Goal: Information Seeking & Learning: Check status

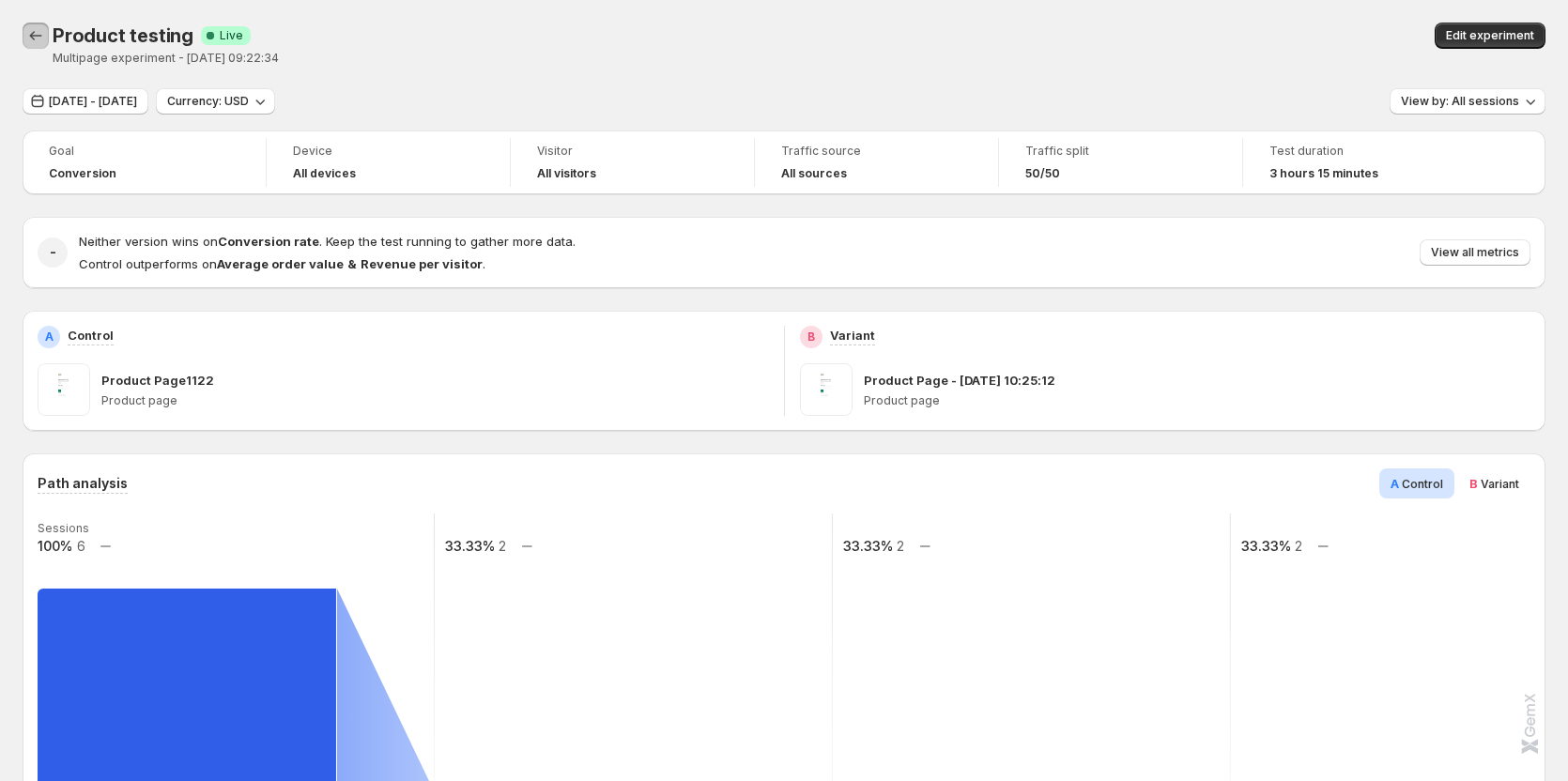
drag, startPoint x: 33, startPoint y: 29, endPoint x: 263, endPoint y: 165, distance: 267.2
click at [33, 30] on icon "Back" at bounding box center [36, 36] width 19 height 19
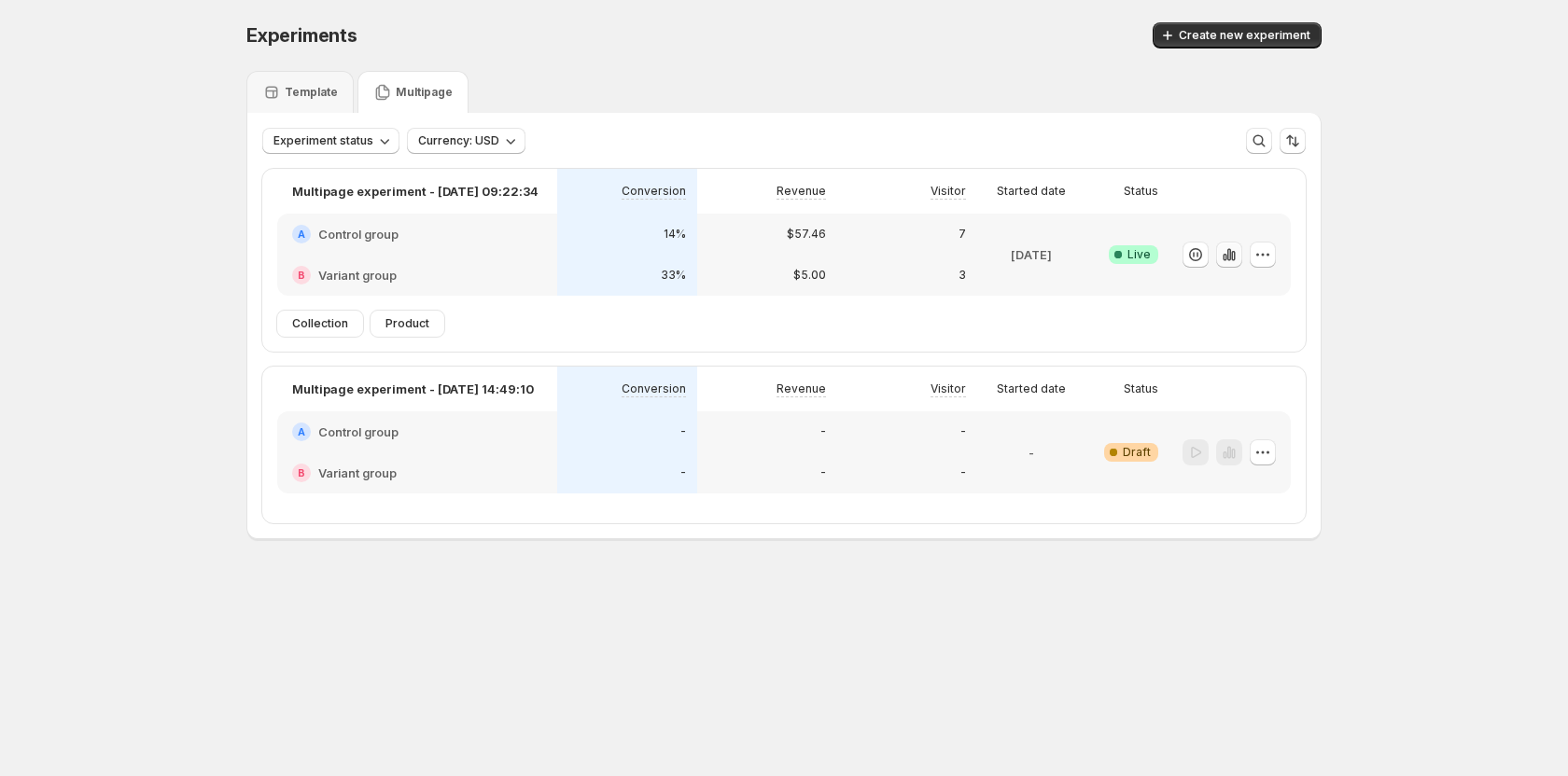
click at [1226, 259] on icon "button" at bounding box center [1224, 257] width 4 height 8
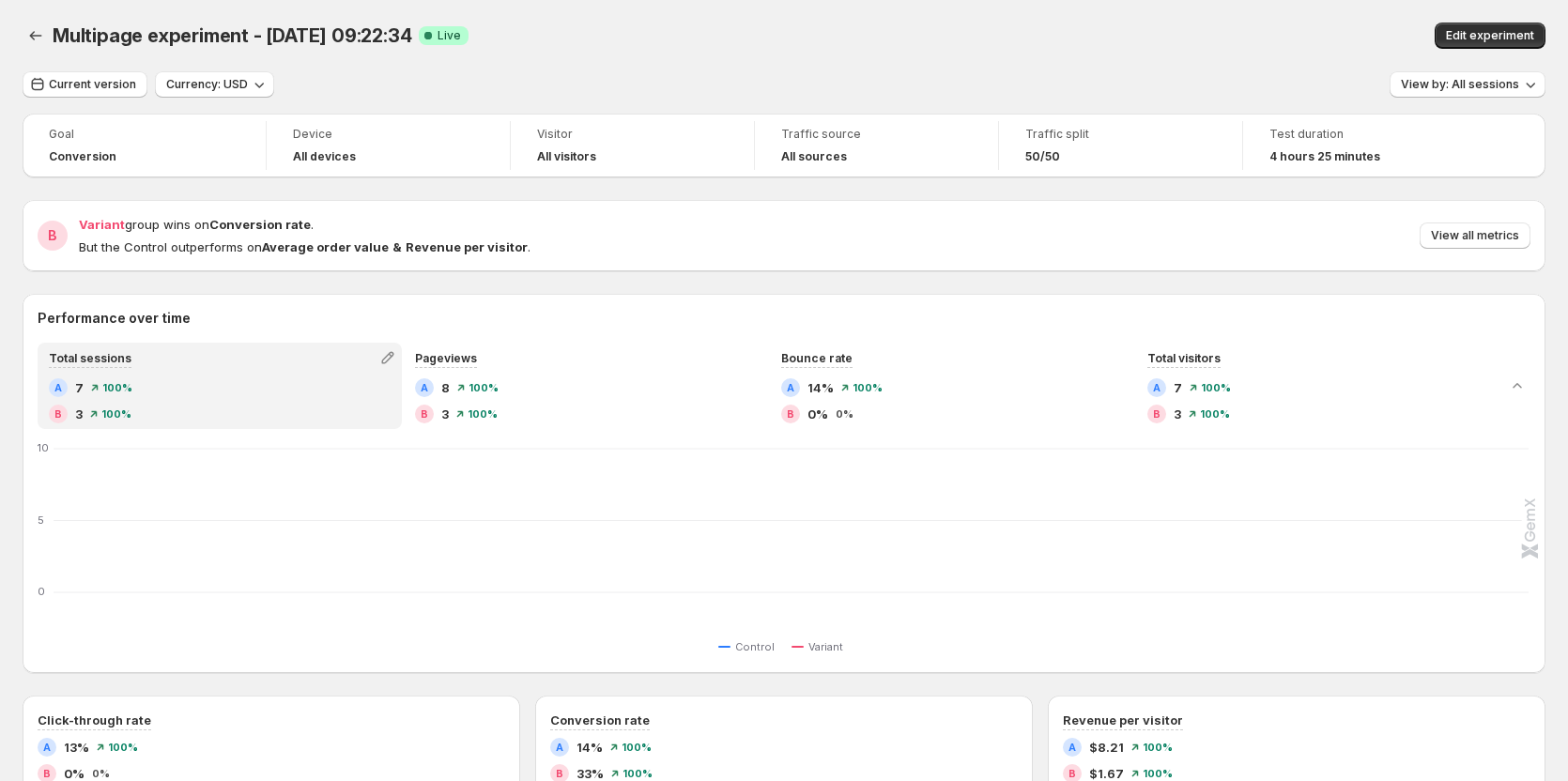
scroll to position [188, 0]
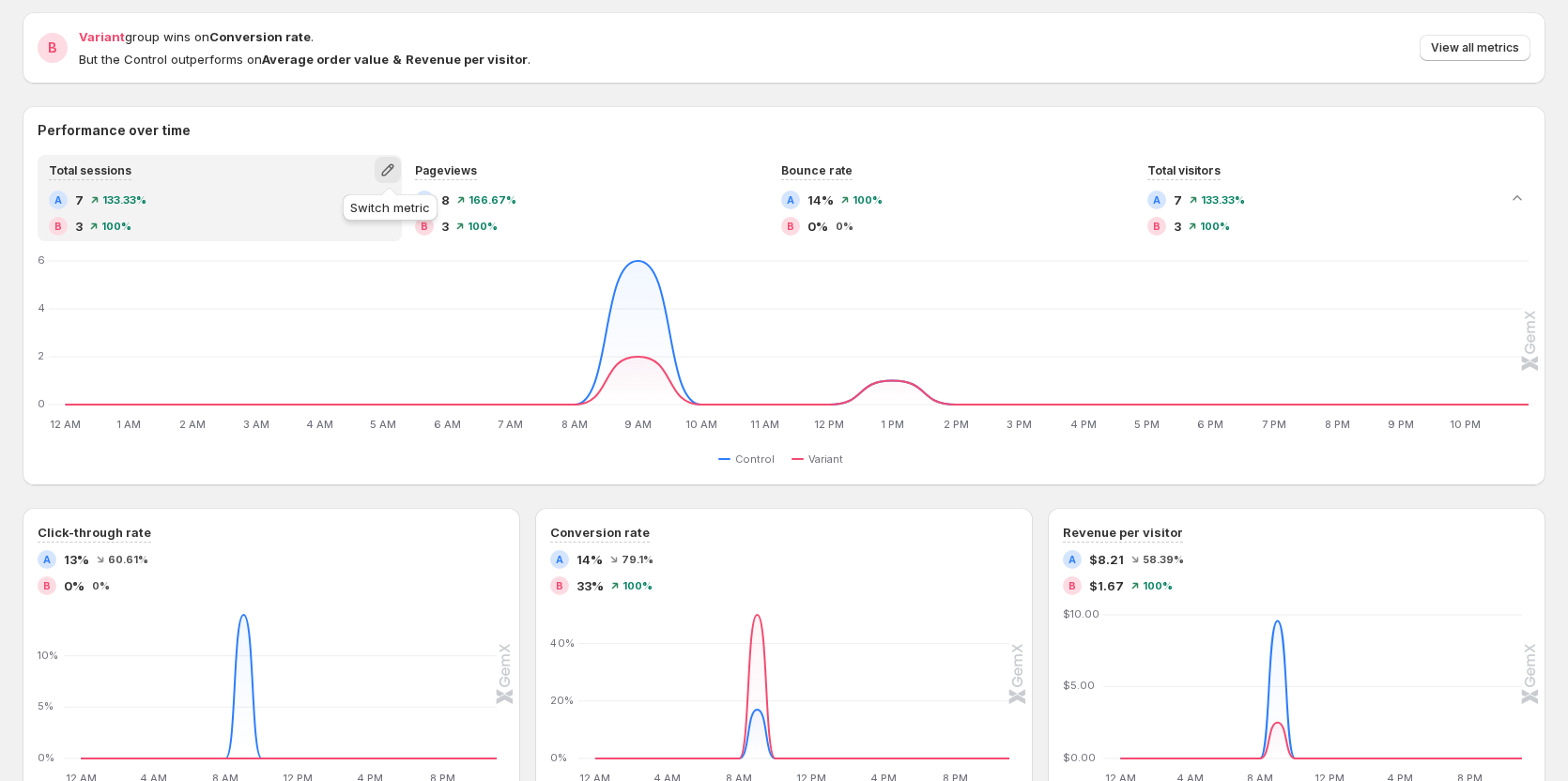
click at [400, 172] on button "button" at bounding box center [388, 170] width 27 height 27
click at [978, 112] on div "Performance over time Total sessions A 7 133.33% B 3 100% Pageviews A 8 166.67%…" at bounding box center [784, 296] width 1524 height 380
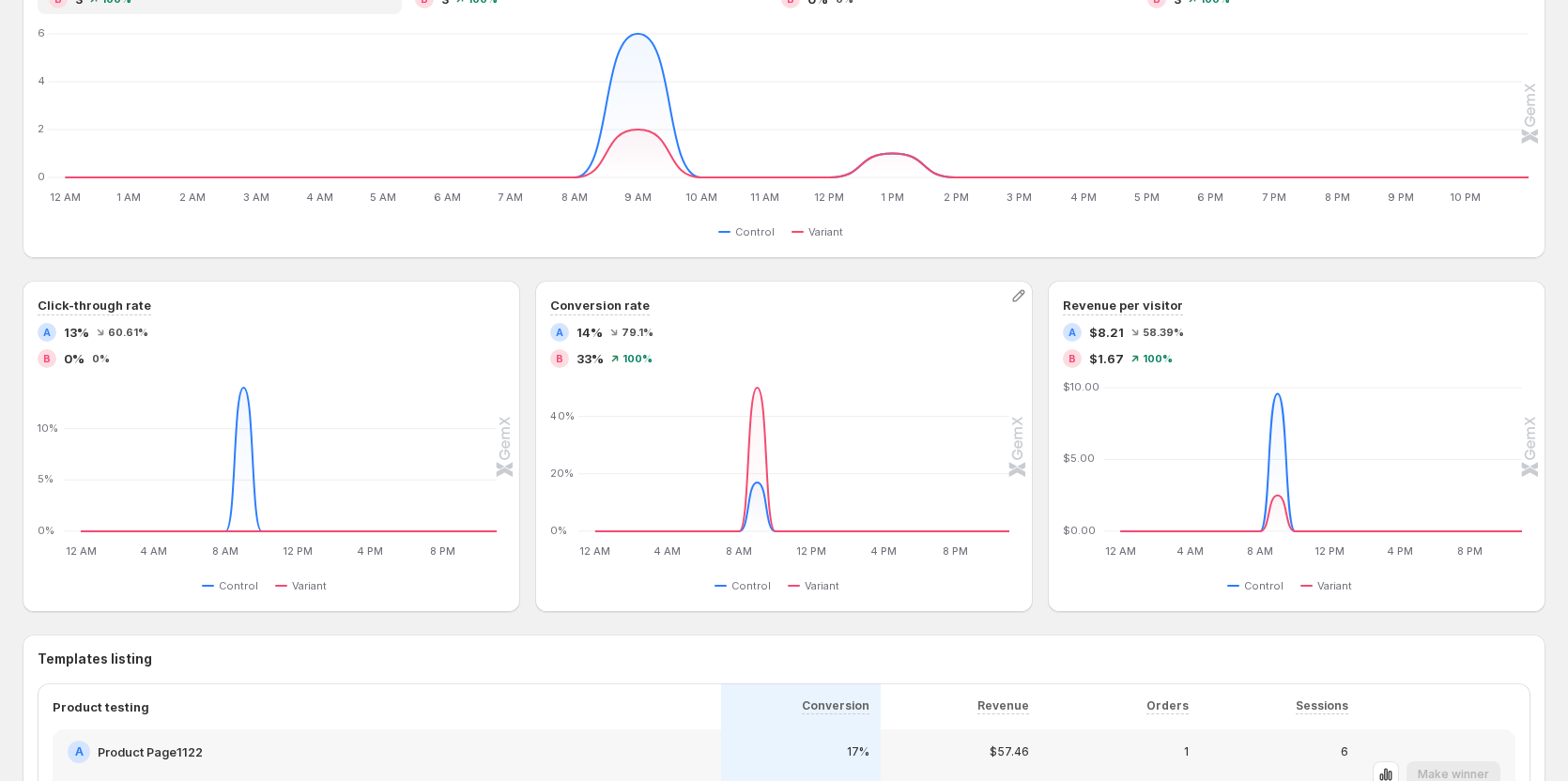
scroll to position [376, 0]
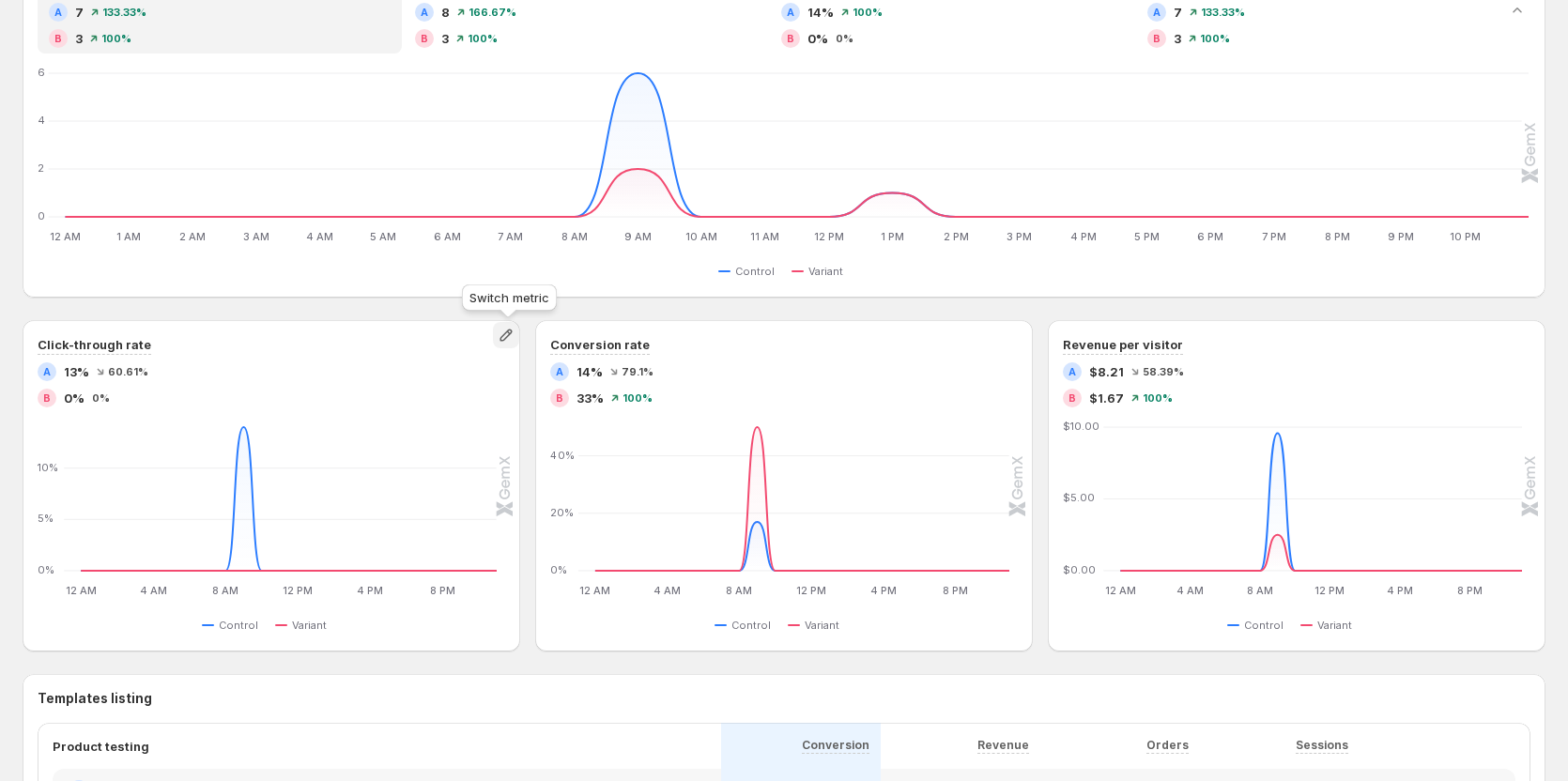
click at [495, 338] on button "button" at bounding box center [506, 335] width 27 height 27
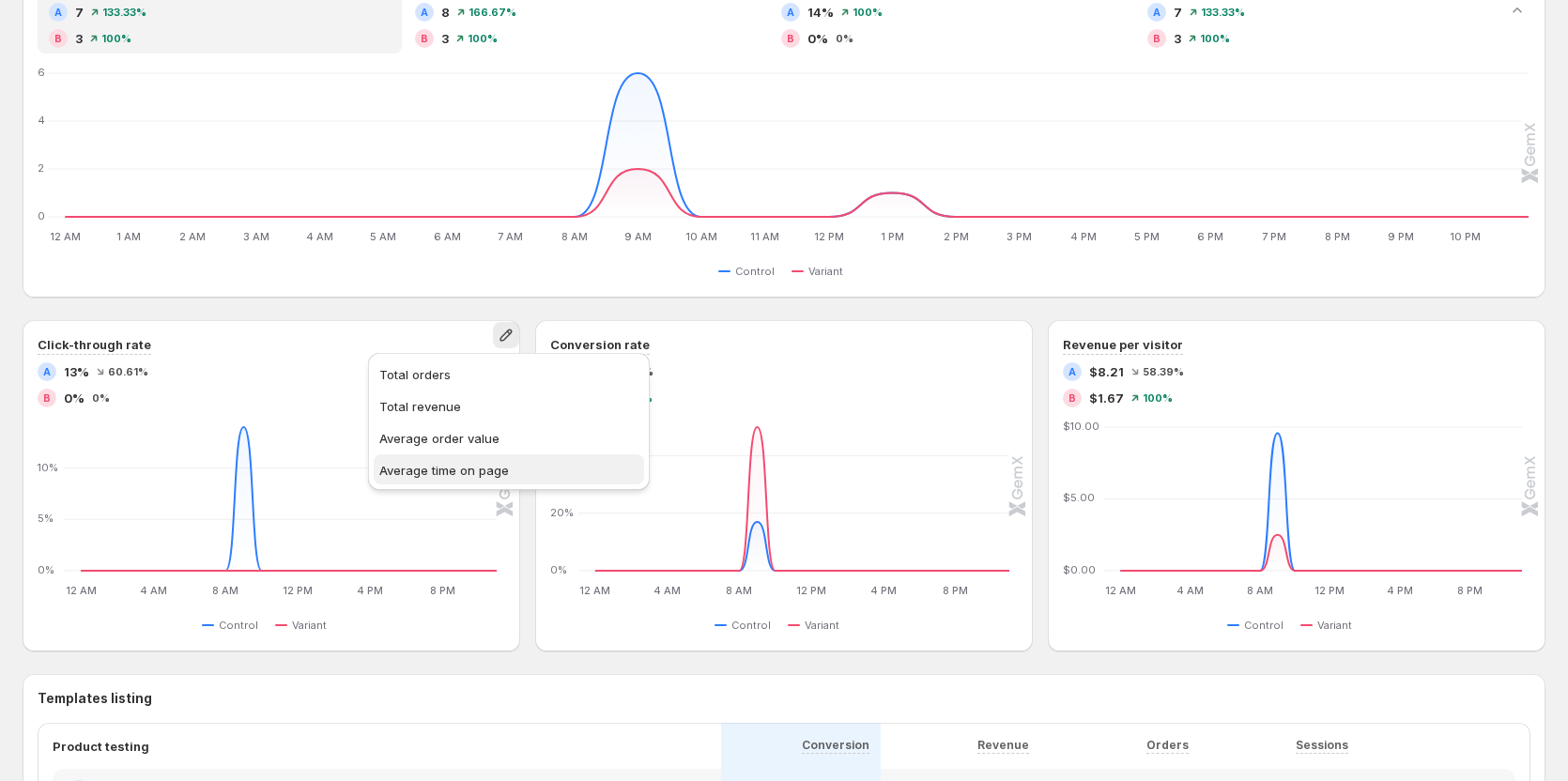
click at [461, 463] on span "Average time on page" at bounding box center [444, 470] width 130 height 15
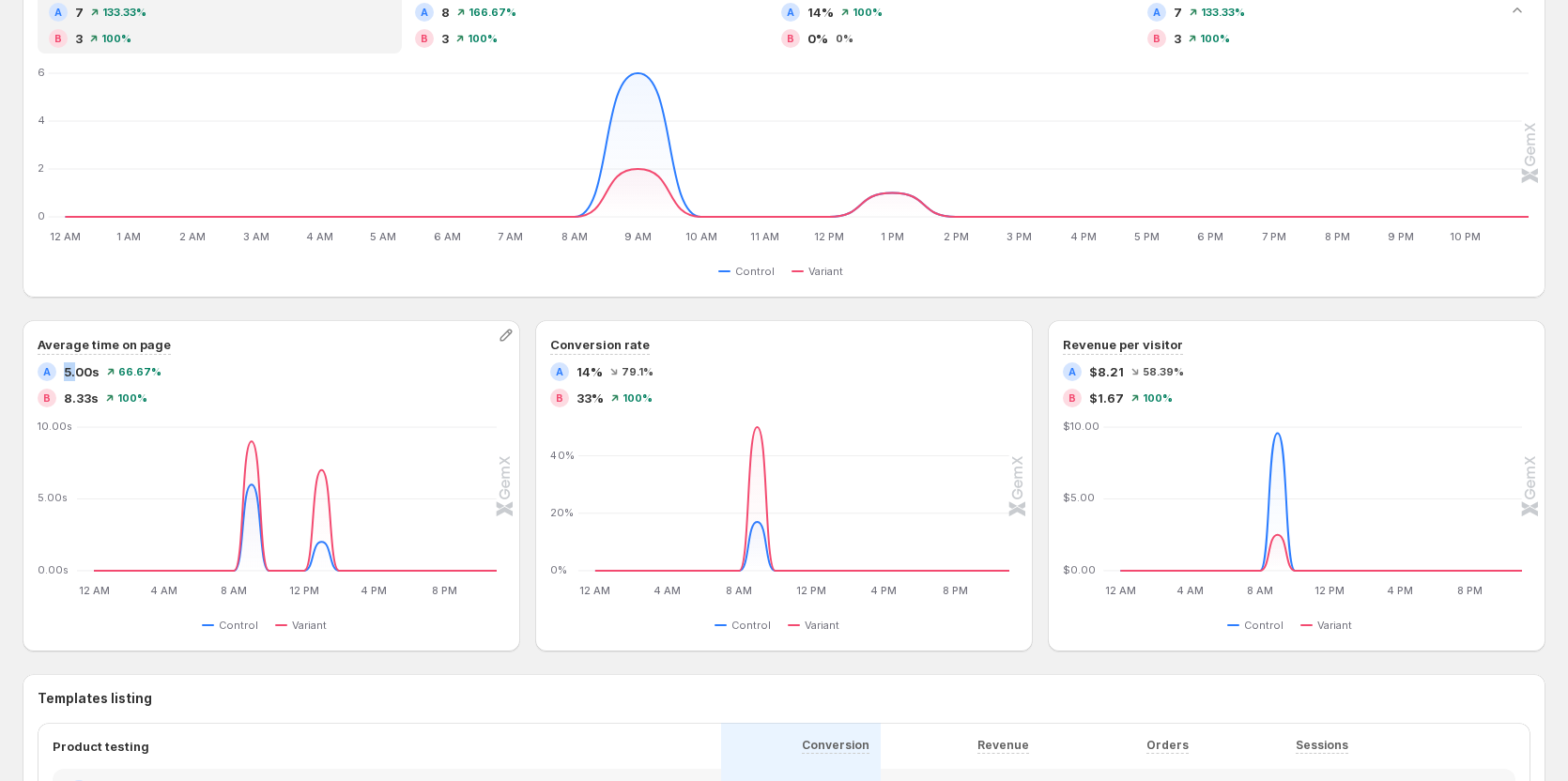
drag, startPoint x: 59, startPoint y: 368, endPoint x: 79, endPoint y: 368, distance: 20.0
click at [79, 368] on div "A 5.00s" at bounding box center [68, 372] width 62 height 19
click at [31, 356] on div "Average time on page A 5.00s 66.67% B 8.33s 100% 12 AM 12 AM 4 AM 4 AM 8 AM 8 A…" at bounding box center [271, 485] width 497 height 331
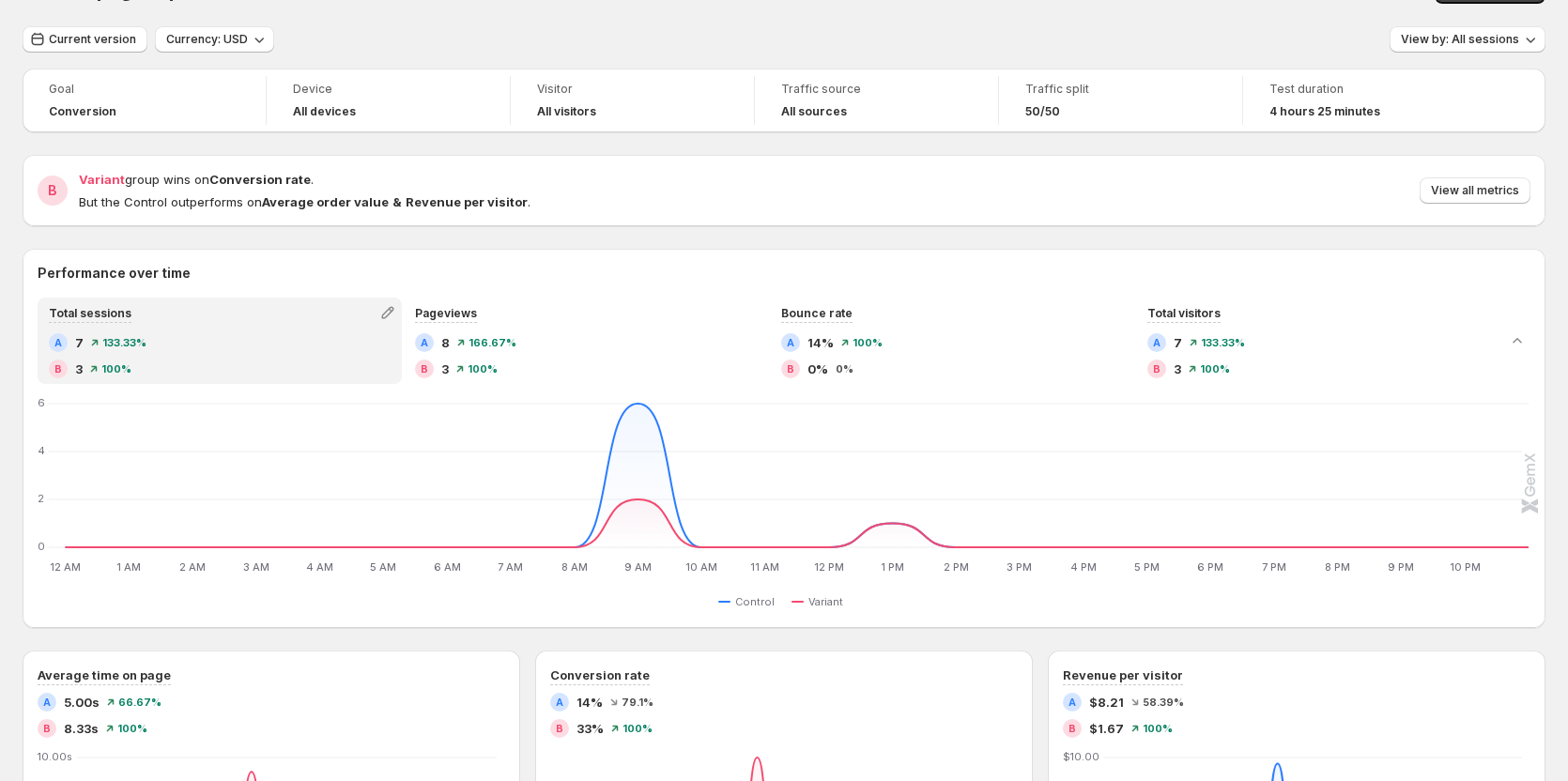
scroll to position [0, 0]
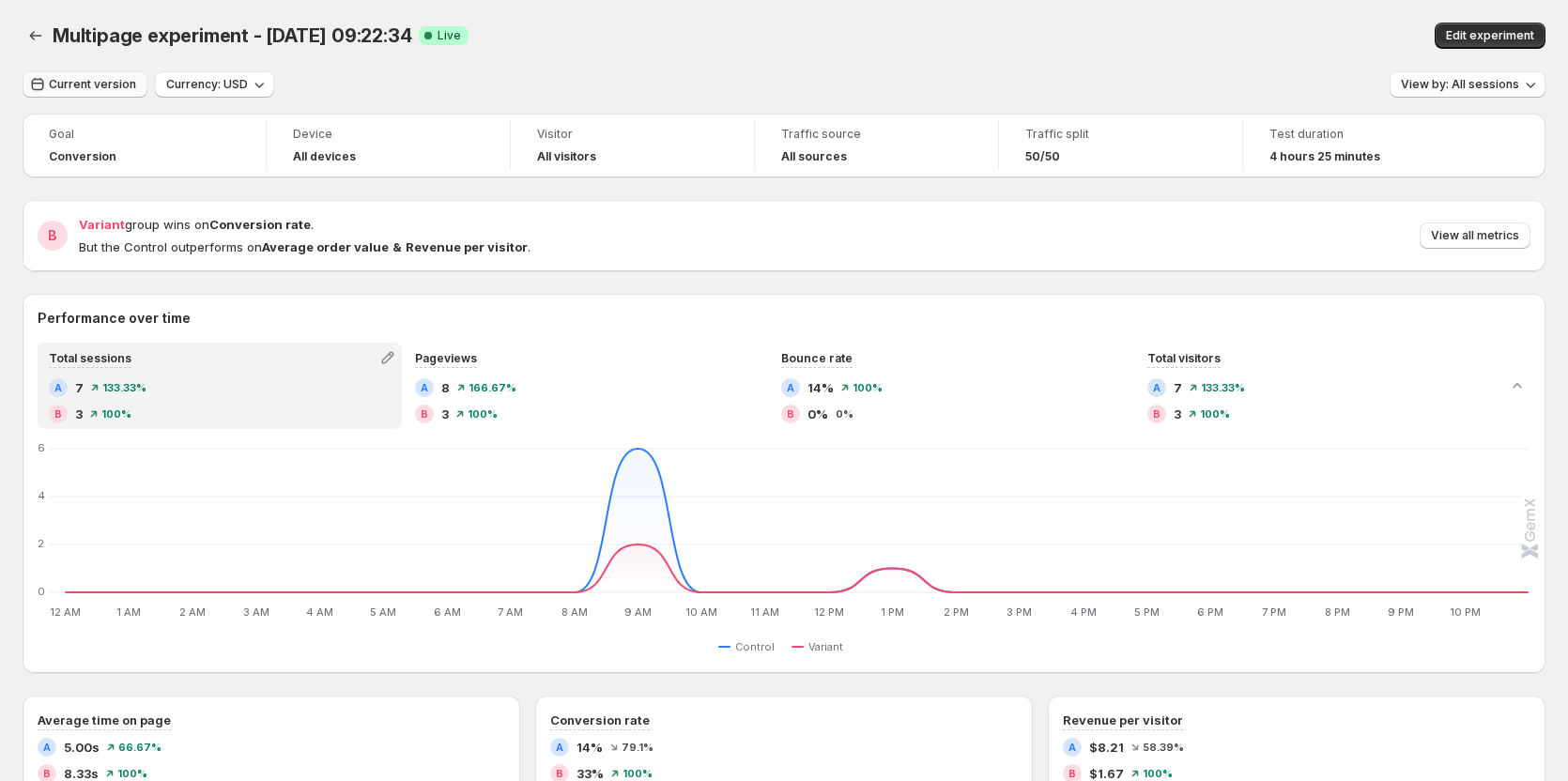
click at [73, 81] on span "Current version" at bounding box center [92, 84] width 87 height 15
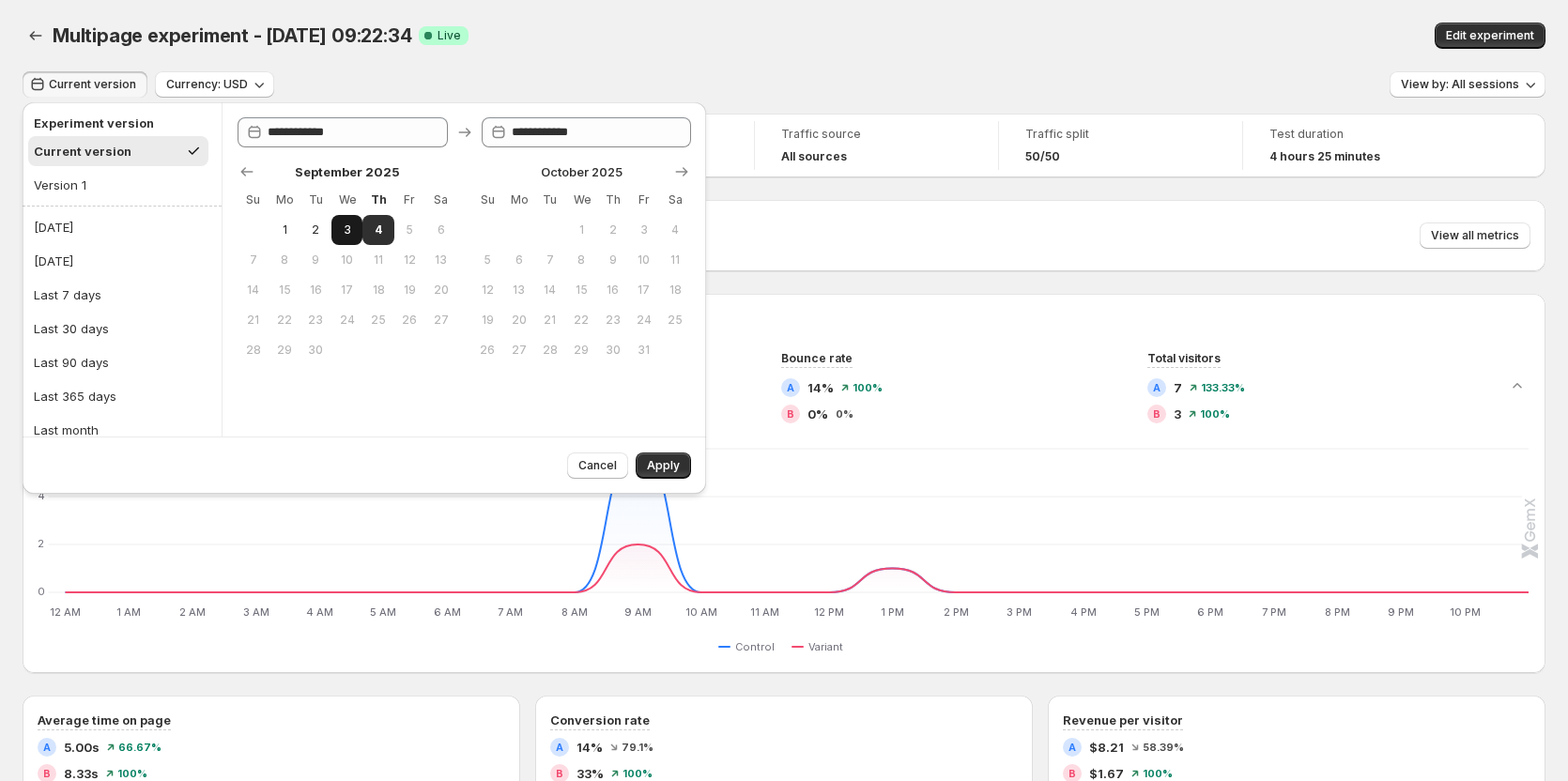
click at [342, 227] on span "3" at bounding box center [347, 229] width 16 height 15
type input "**********"
click at [374, 228] on span "4" at bounding box center [378, 229] width 16 height 15
type input "**********"
click at [661, 465] on span "Apply" at bounding box center [663, 466] width 33 height 15
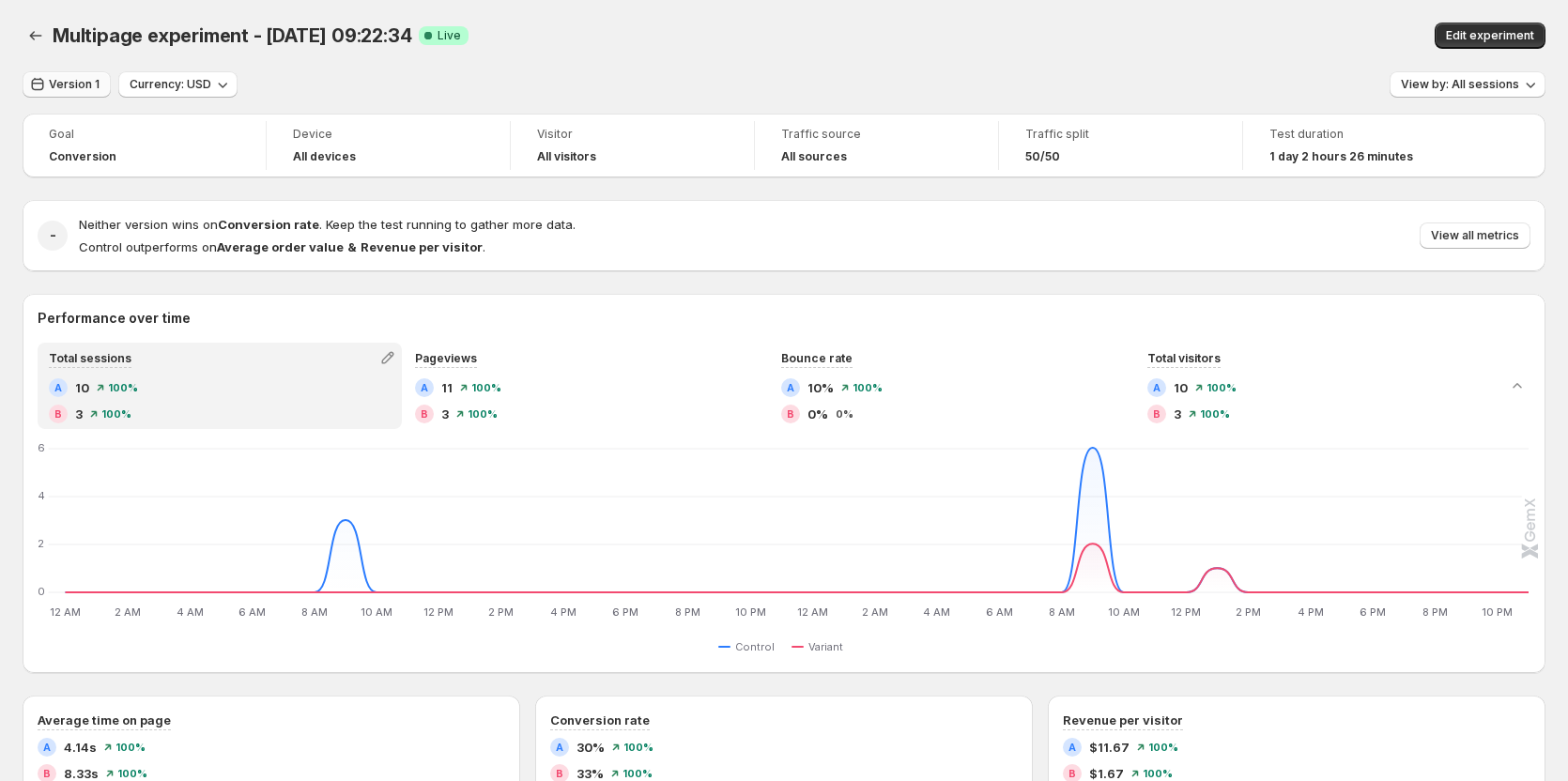
click at [71, 83] on span "Version 1" at bounding box center [73, 84] width 50 height 15
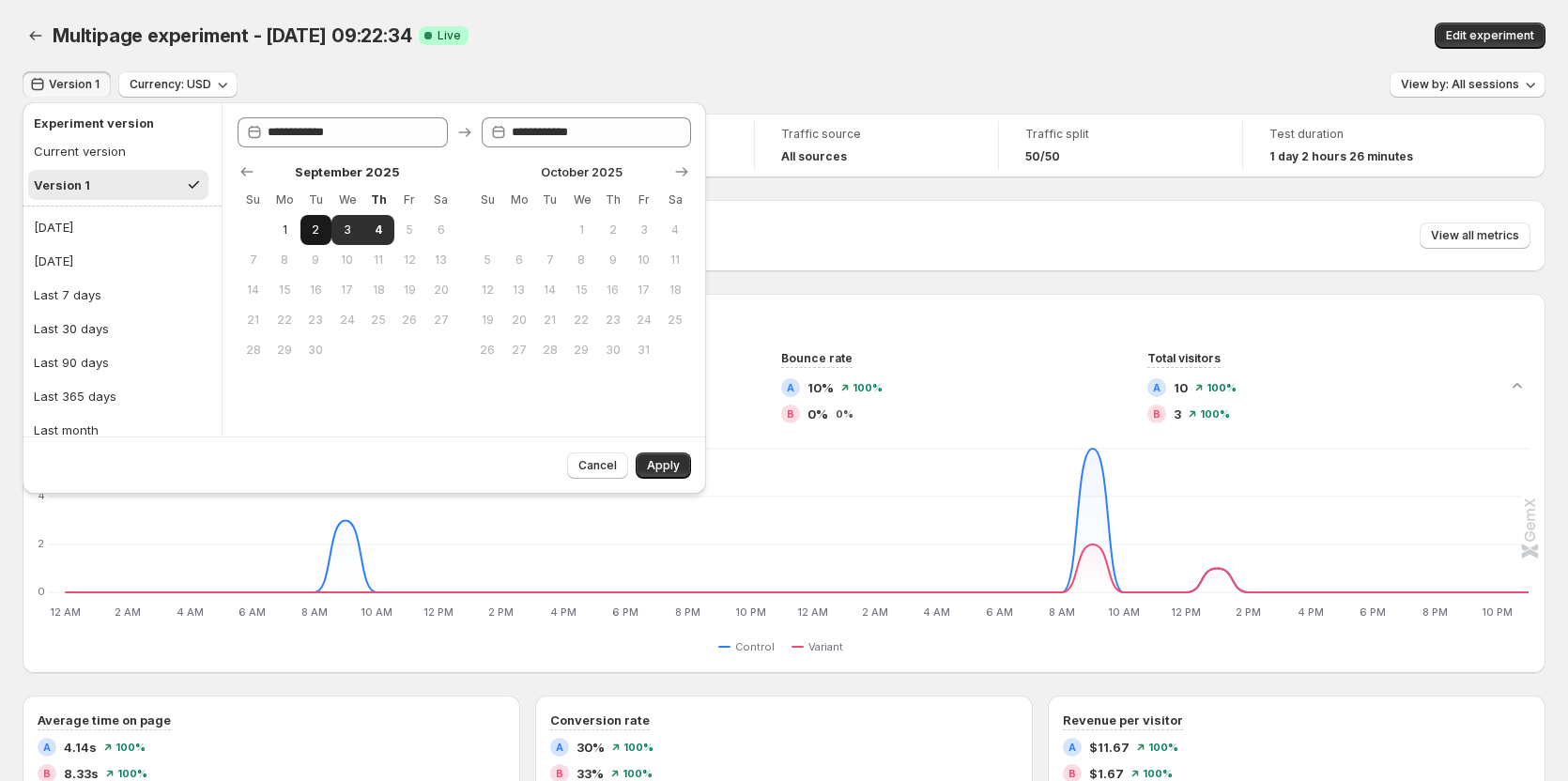
click at [310, 226] on span "2" at bounding box center [316, 229] width 16 height 15
type input "**********"
click at [378, 232] on span "4" at bounding box center [378, 229] width 16 height 15
type input "**********"
click at [659, 461] on span "Apply" at bounding box center [663, 466] width 33 height 15
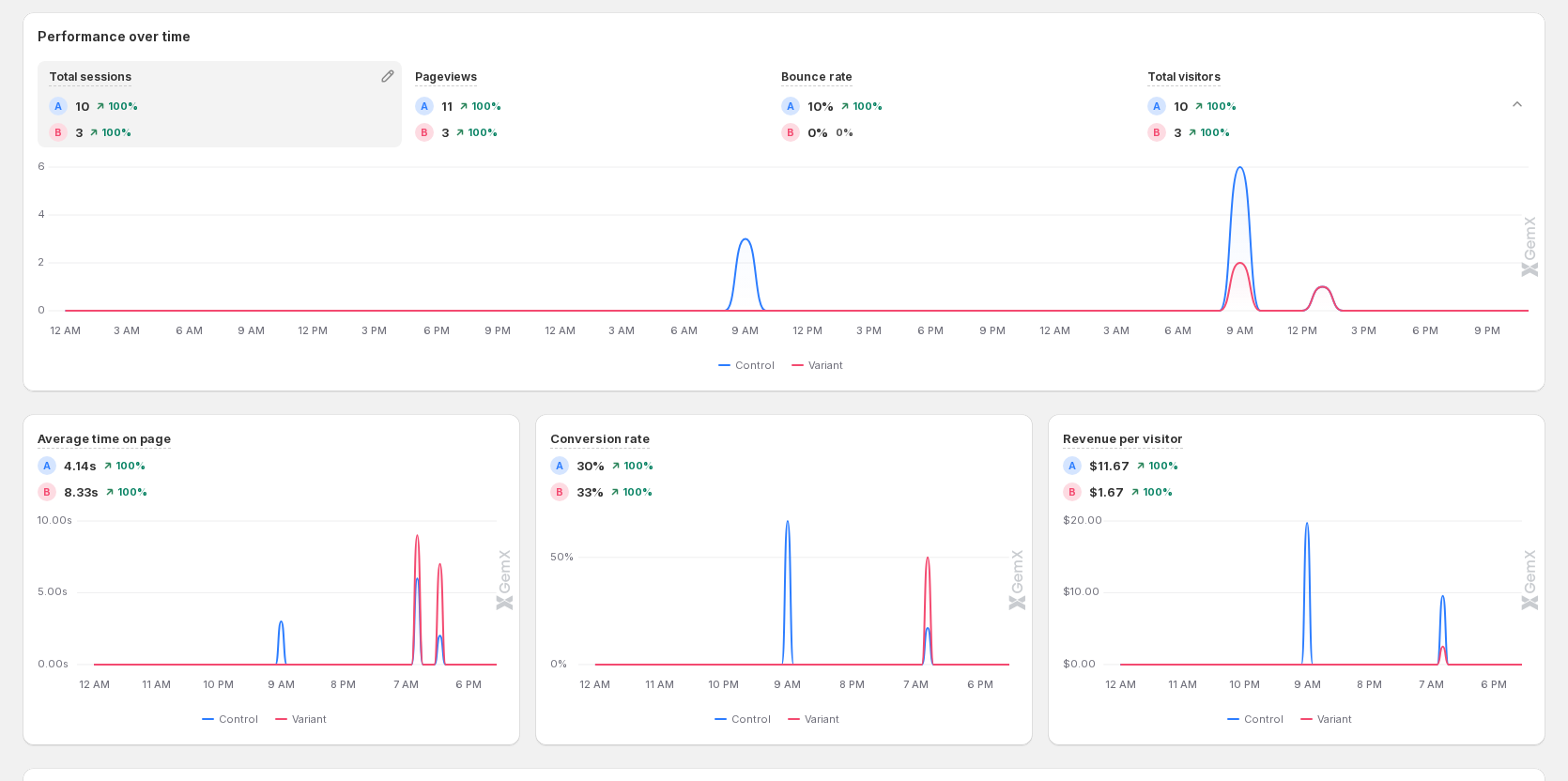
scroll to position [376, 0]
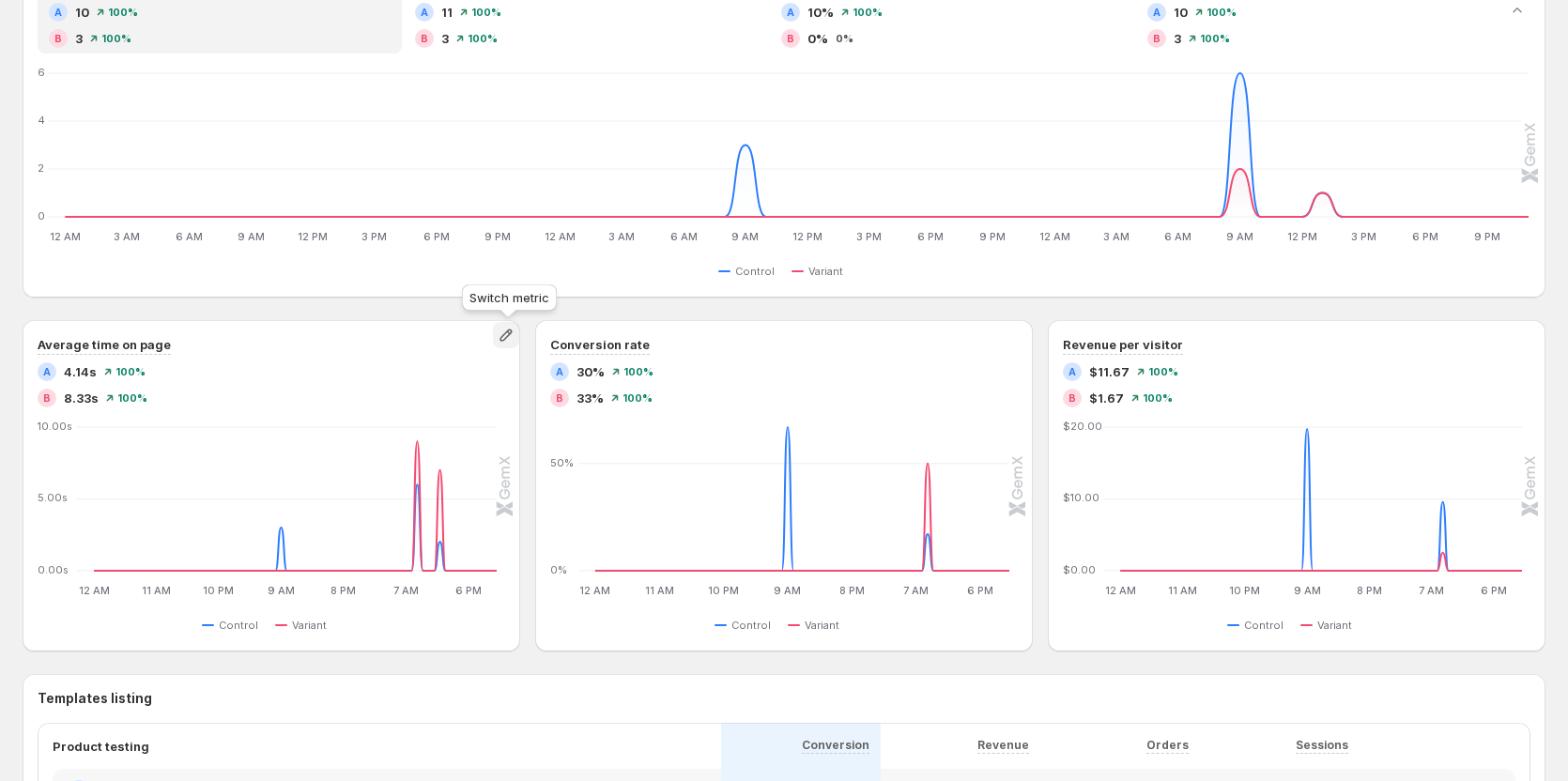
click at [518, 337] on button "button" at bounding box center [506, 335] width 27 height 27
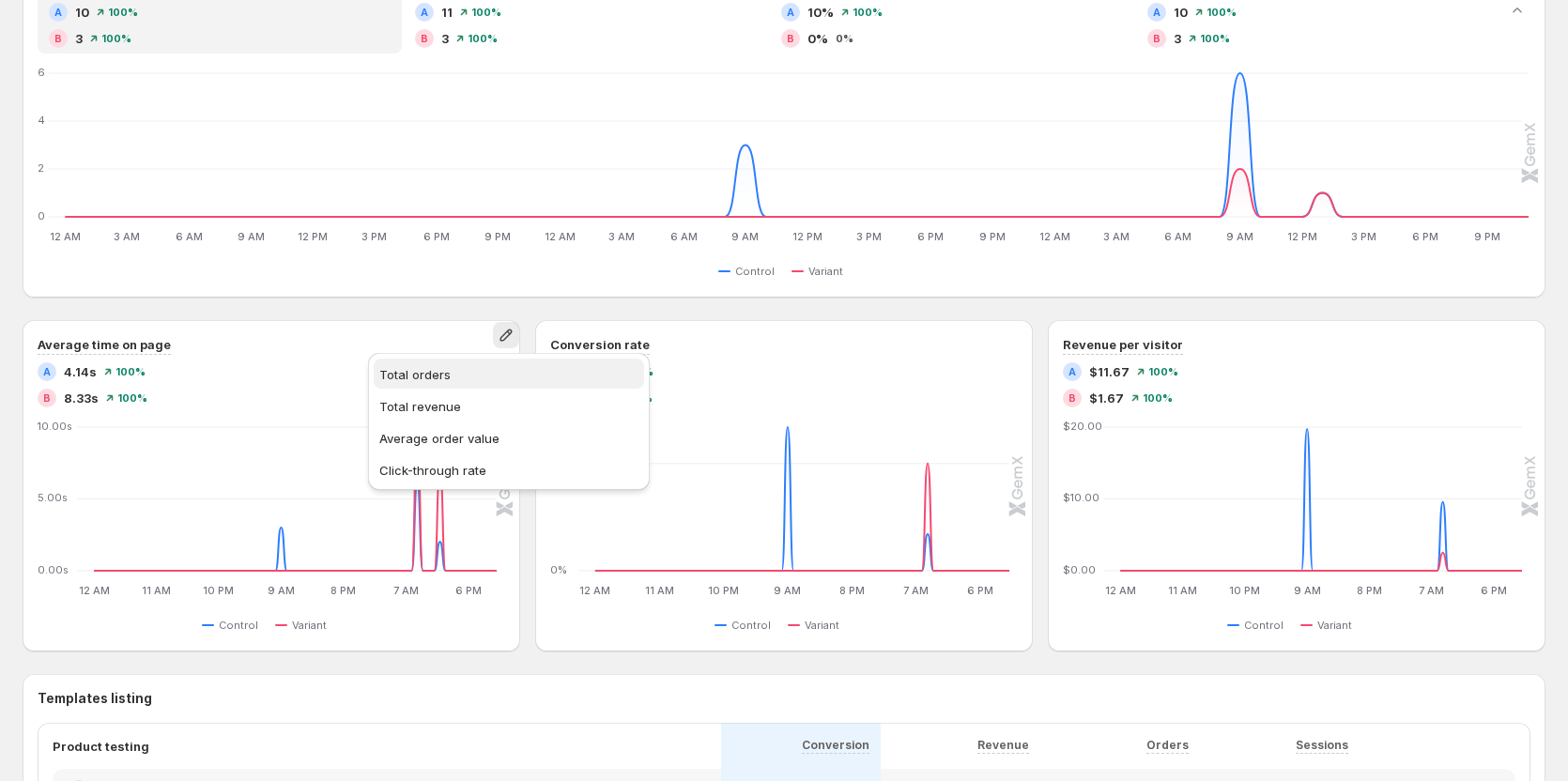
click at [472, 376] on span "Total orders" at bounding box center [509, 375] width 259 height 19
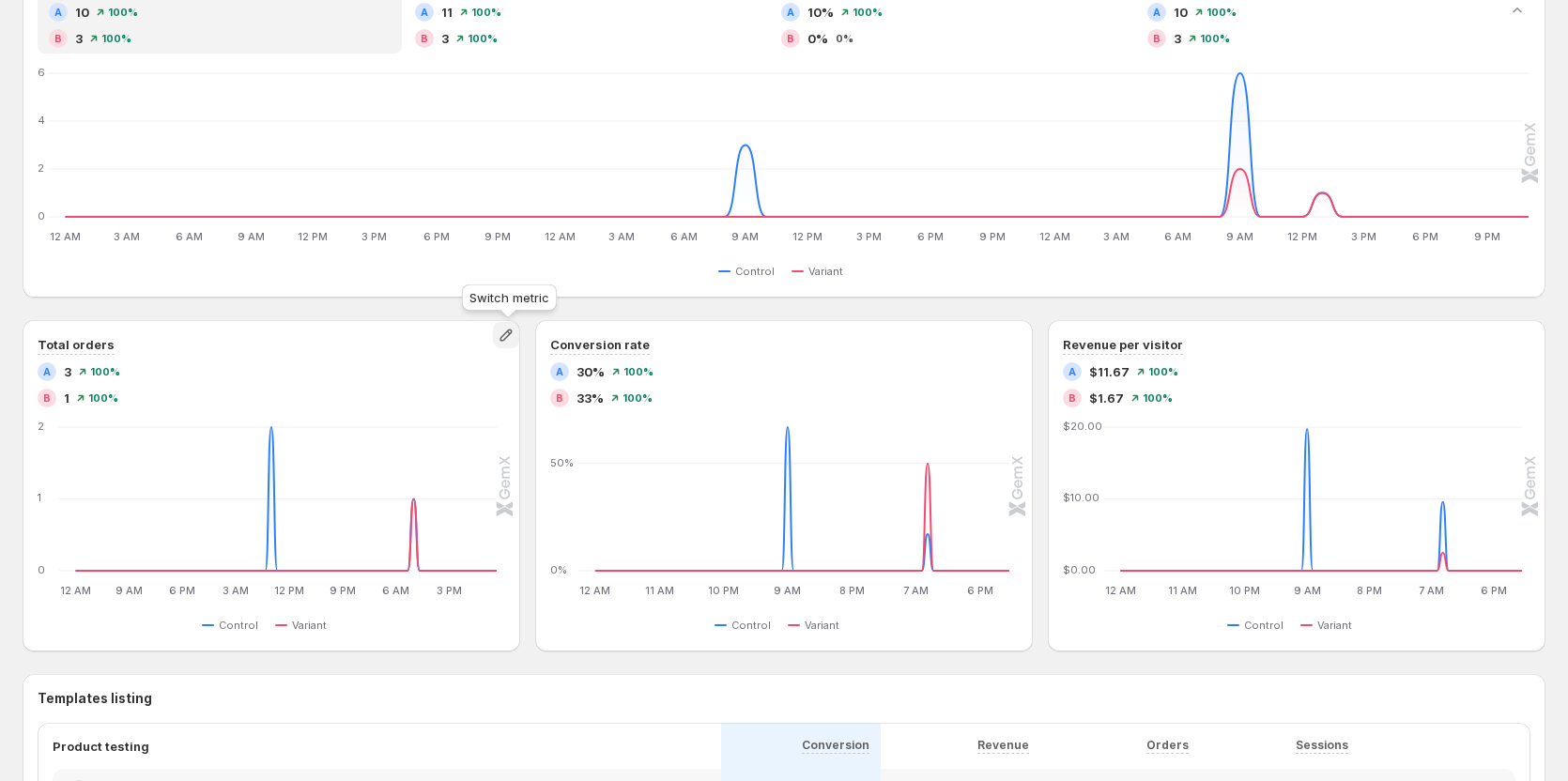
click at [506, 339] on icon "button" at bounding box center [506, 335] width 19 height 19
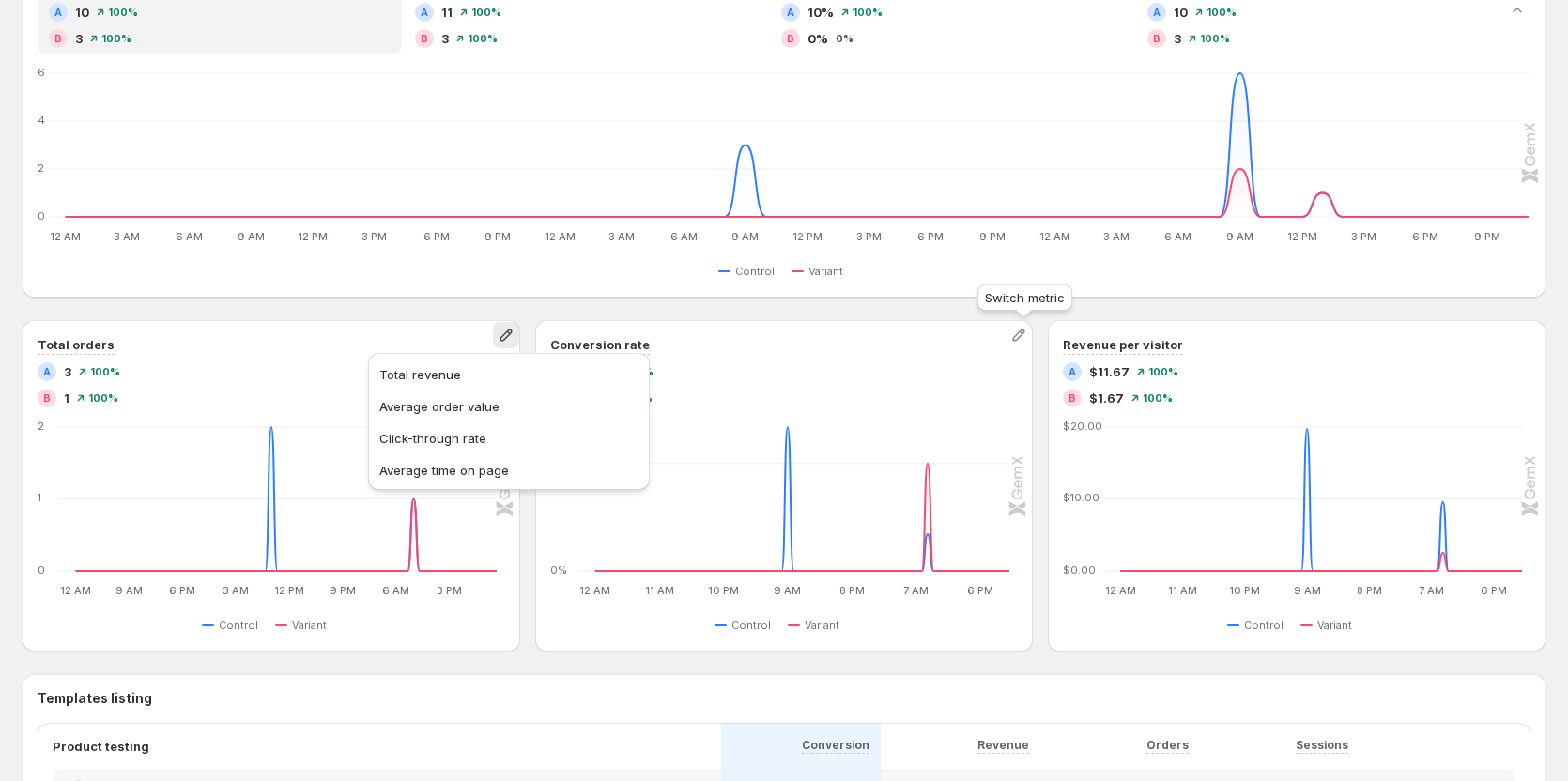
click at [1022, 339] on icon "button" at bounding box center [1018, 335] width 12 height 12
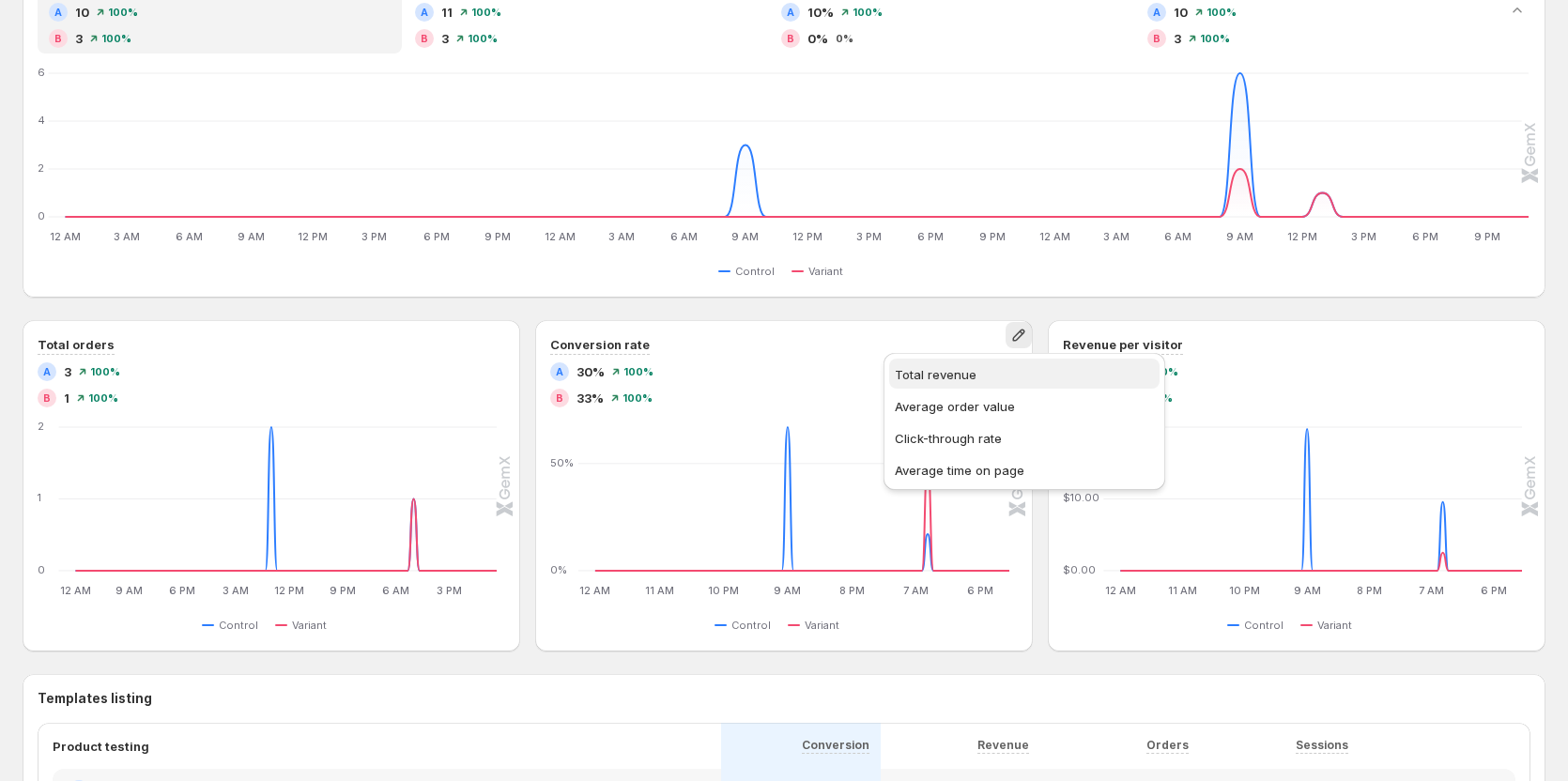
click at [985, 377] on span "Total revenue" at bounding box center [1024, 375] width 259 height 19
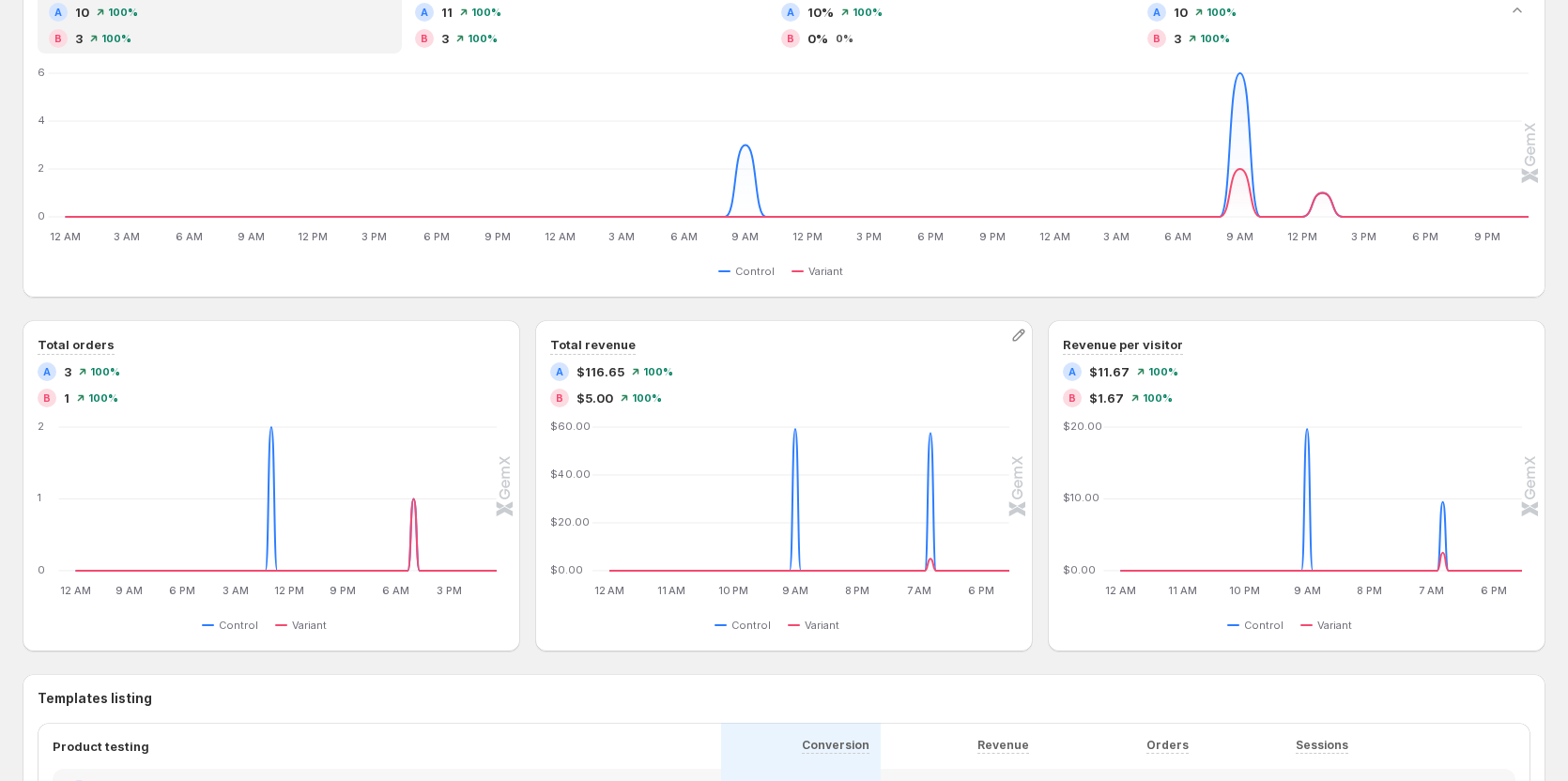
click at [592, 376] on span "$116.65" at bounding box center [600, 372] width 47 height 19
copy span "116.65"
click at [1540, 337] on icon "button" at bounding box center [1531, 335] width 19 height 19
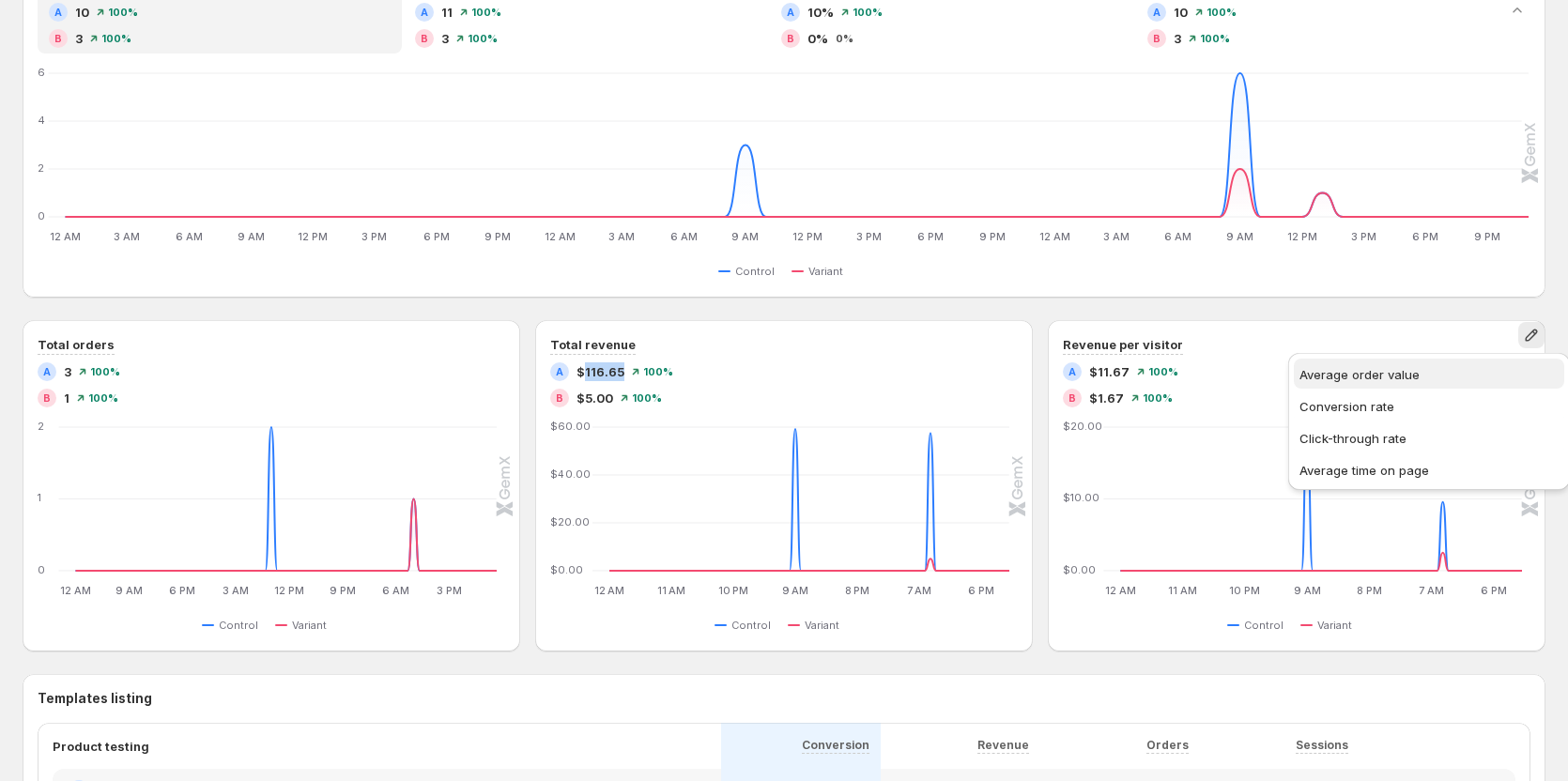
click at [1368, 379] on span "Average order value" at bounding box center [1360, 374] width 121 height 15
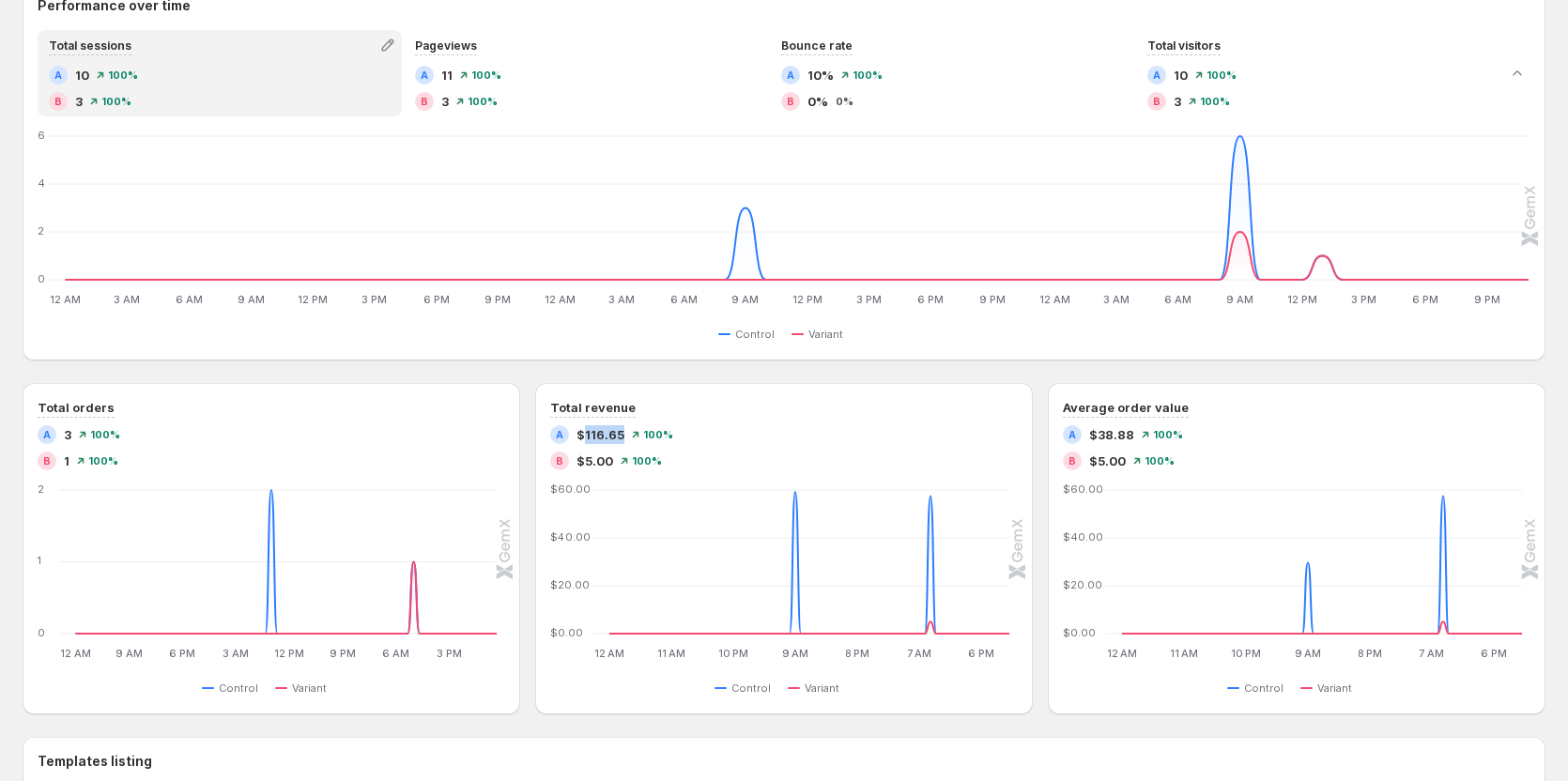
scroll to position [282, 0]
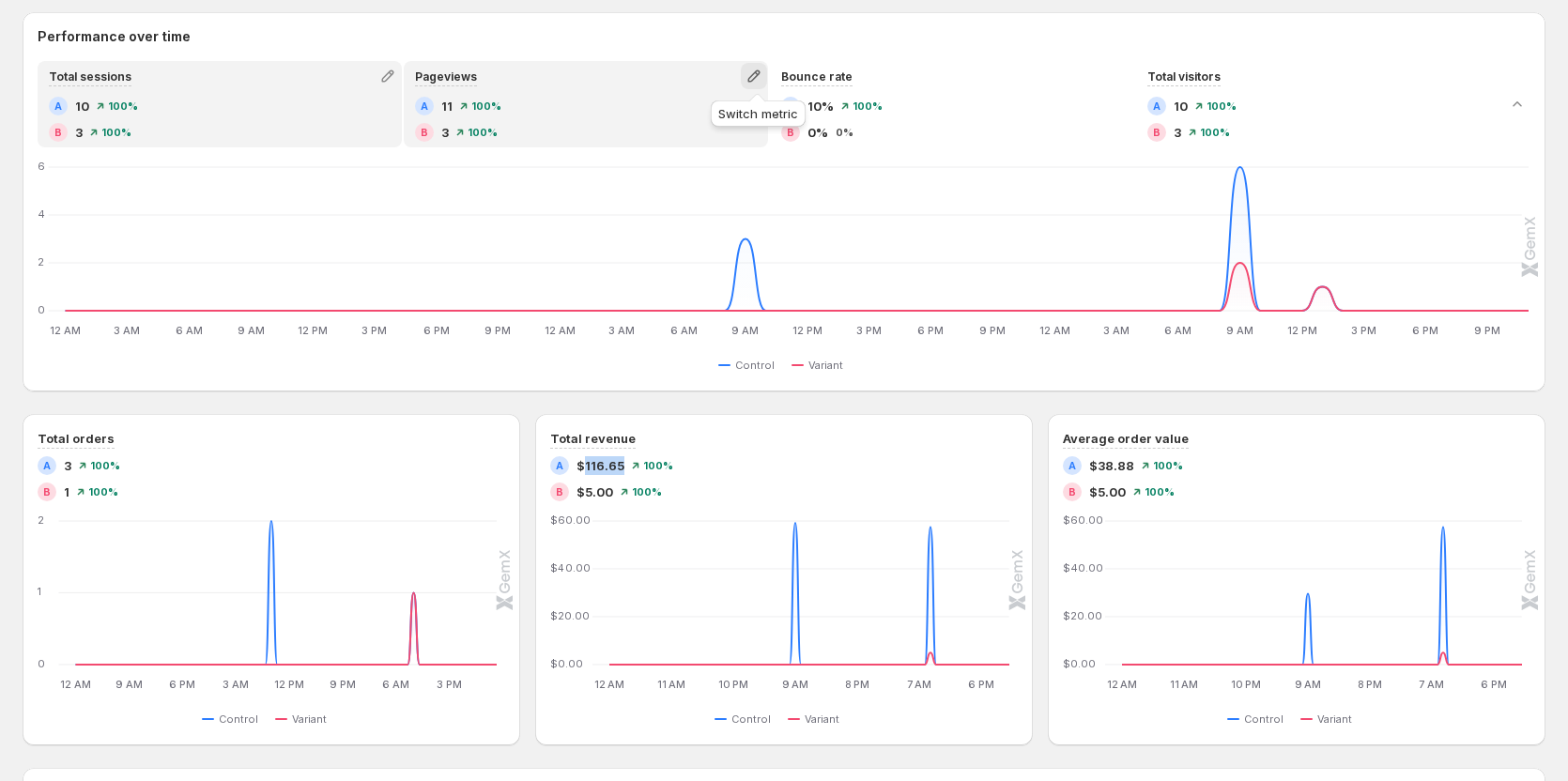
click at [767, 78] on button "button" at bounding box center [754, 76] width 27 height 27
click at [706, 115] on span "Conversion rate" at bounding box center [676, 115] width 95 height 15
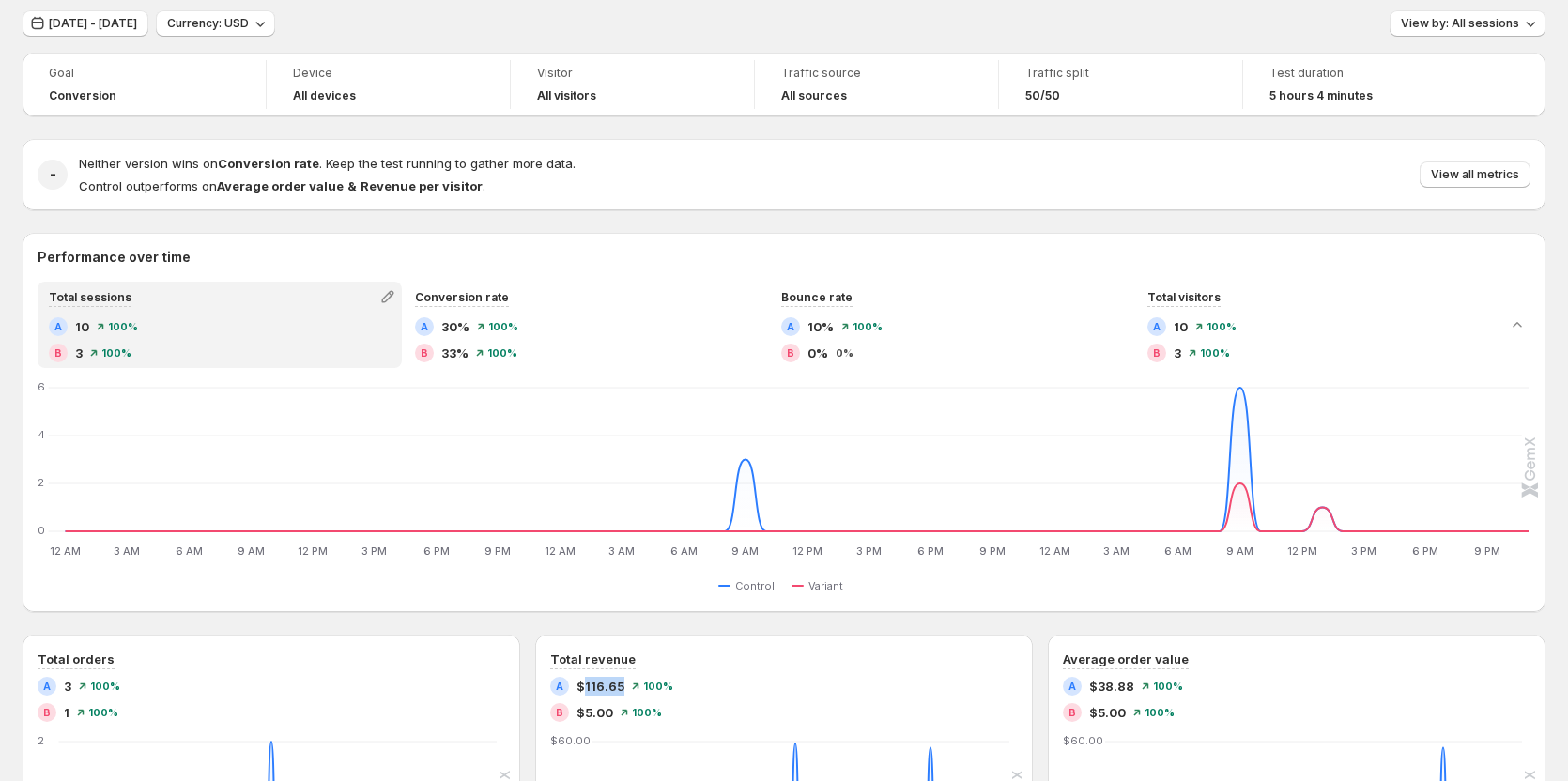
scroll to position [94, 0]
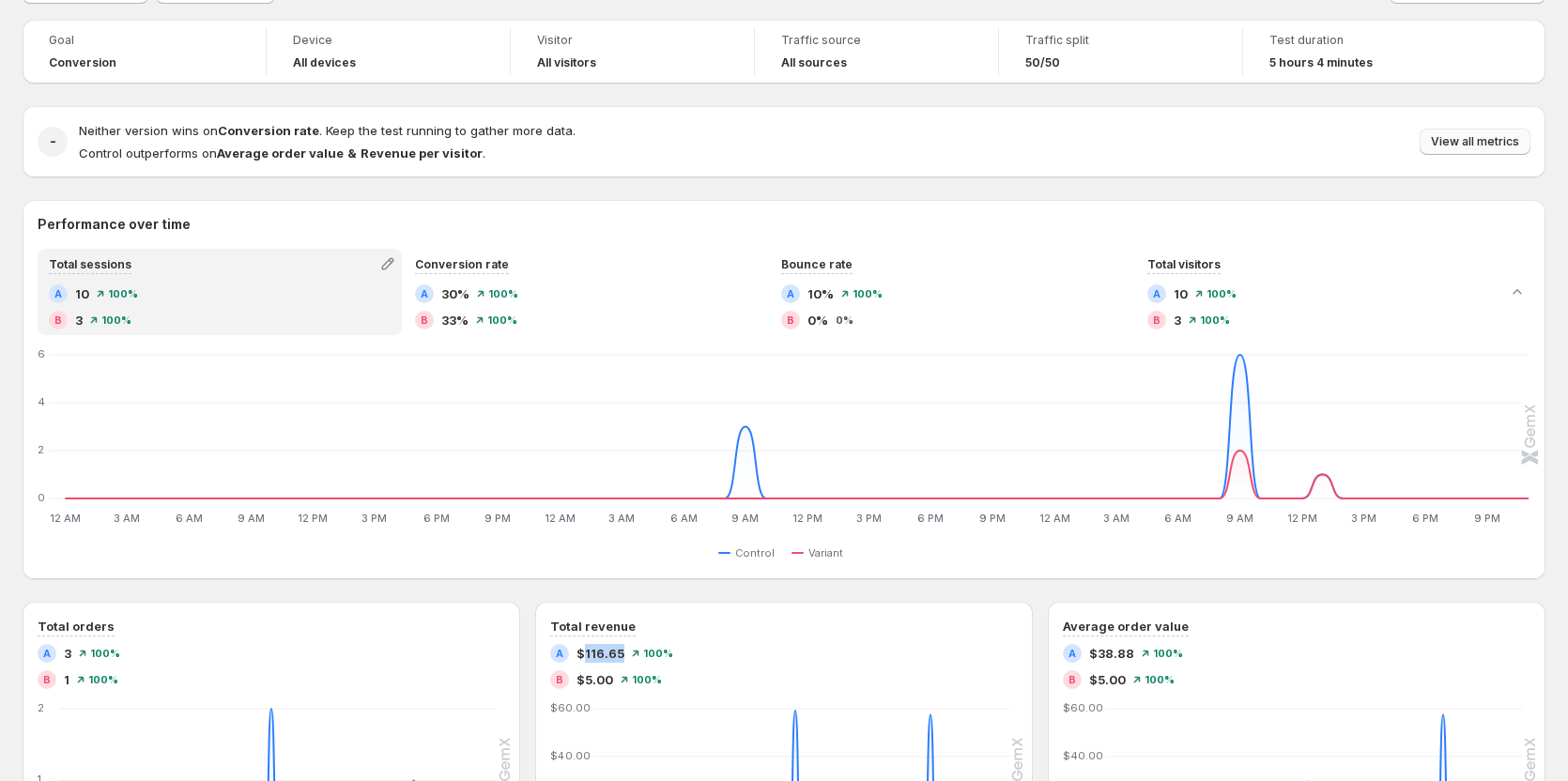
click at [1481, 142] on span "View all metrics" at bounding box center [1475, 141] width 88 height 15
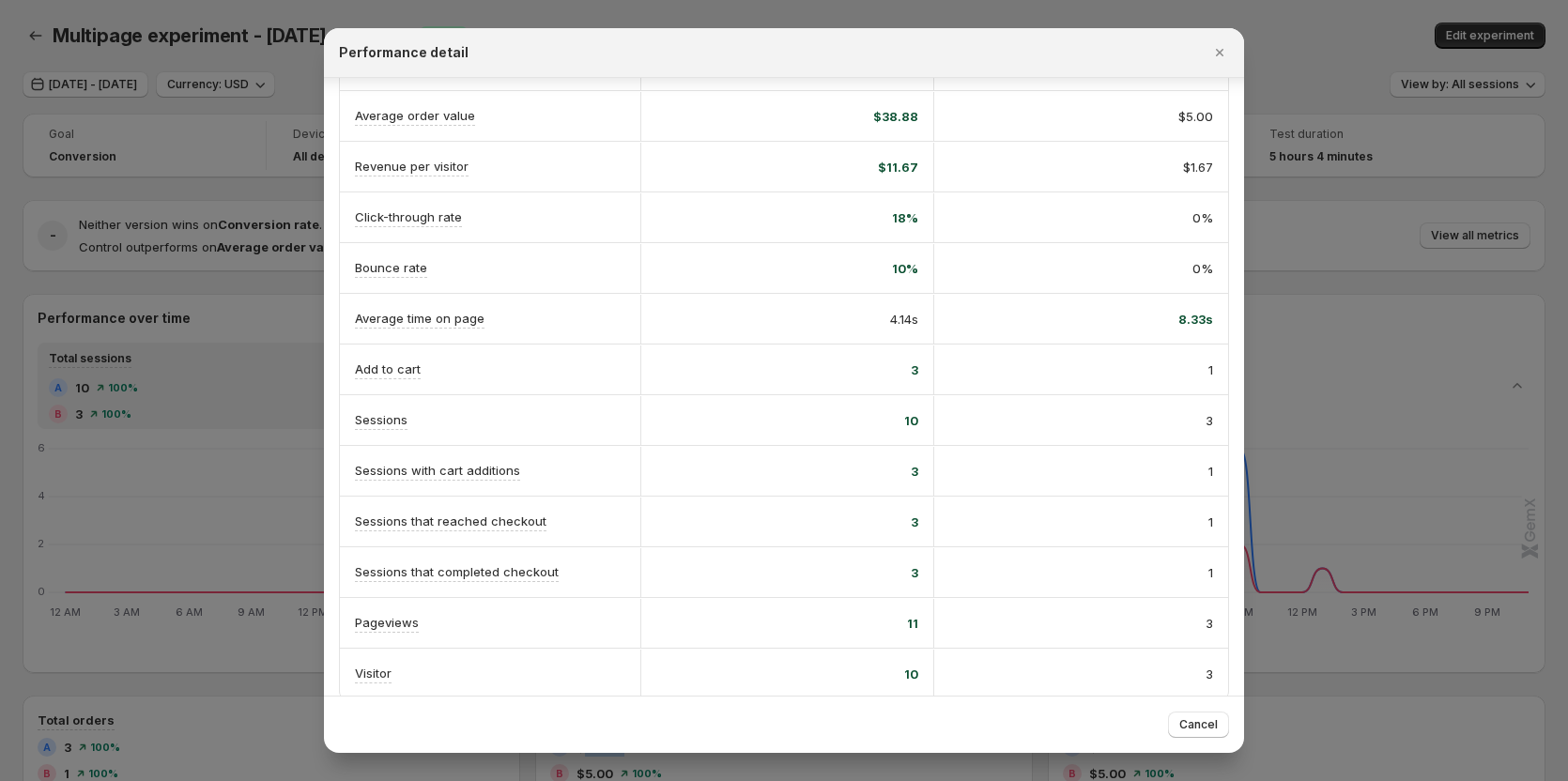
scroll to position [226, 0]
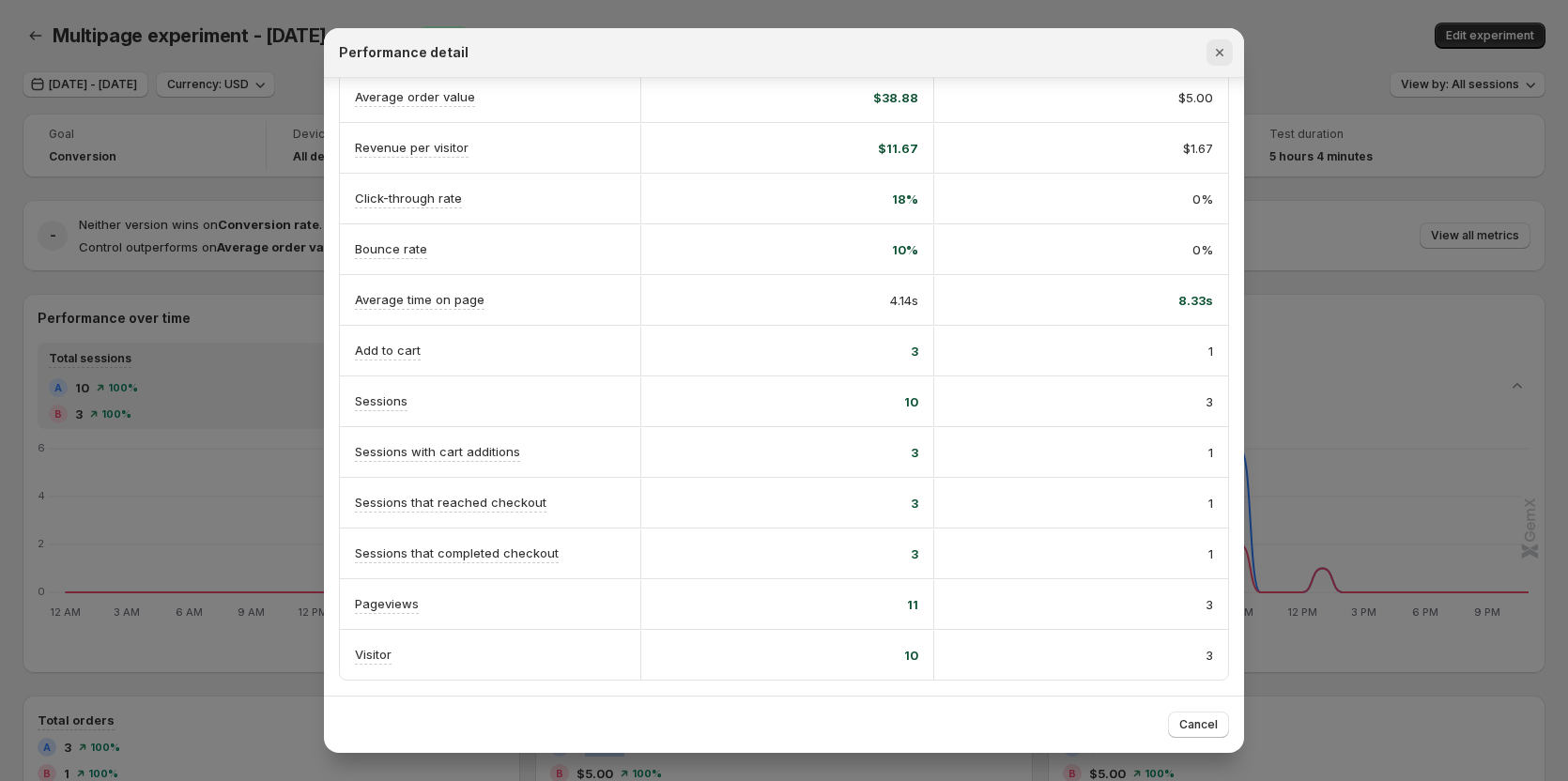
click at [1217, 62] on button "Close" at bounding box center [1220, 52] width 27 height 27
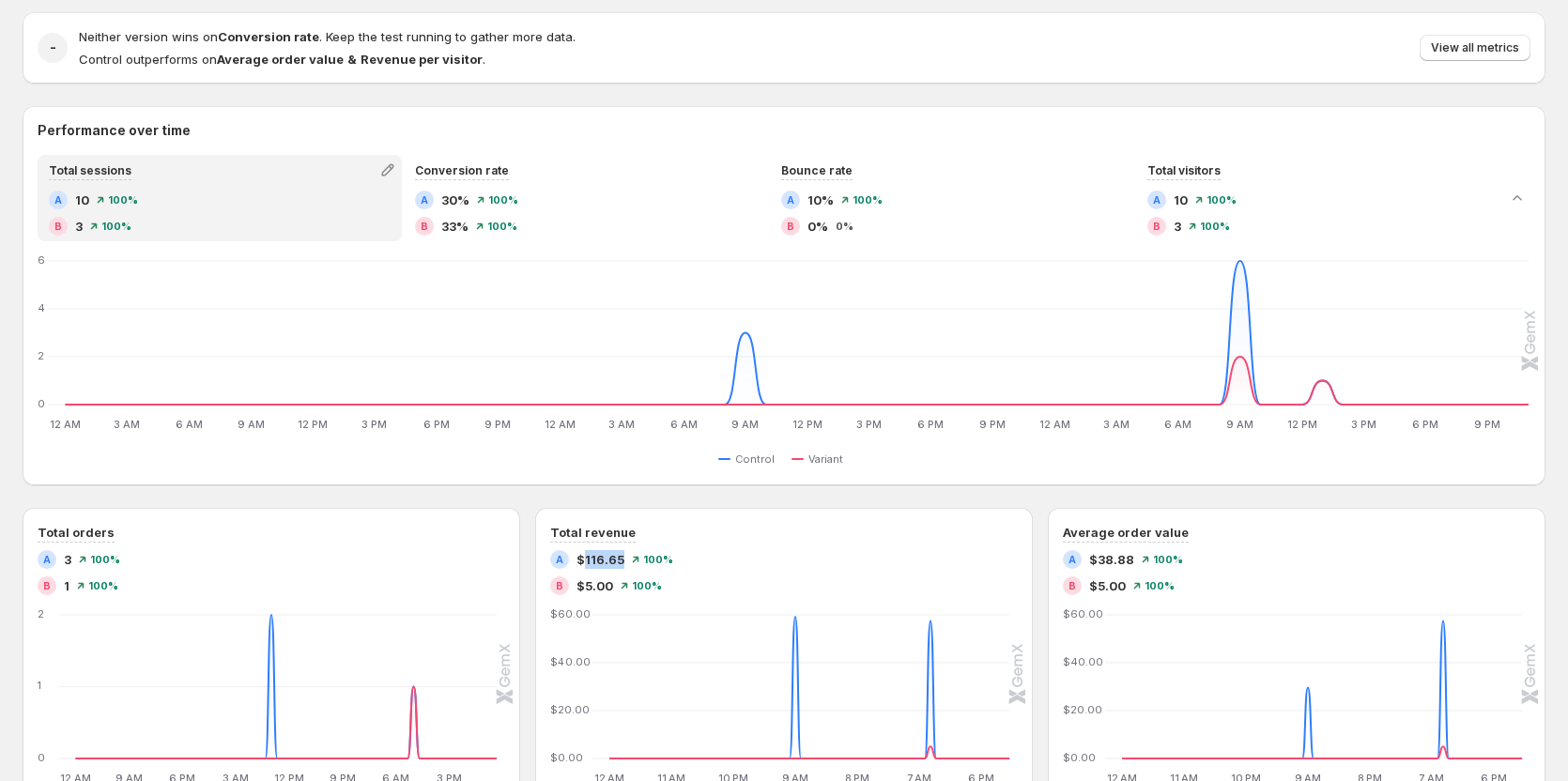
scroll to position [0, 0]
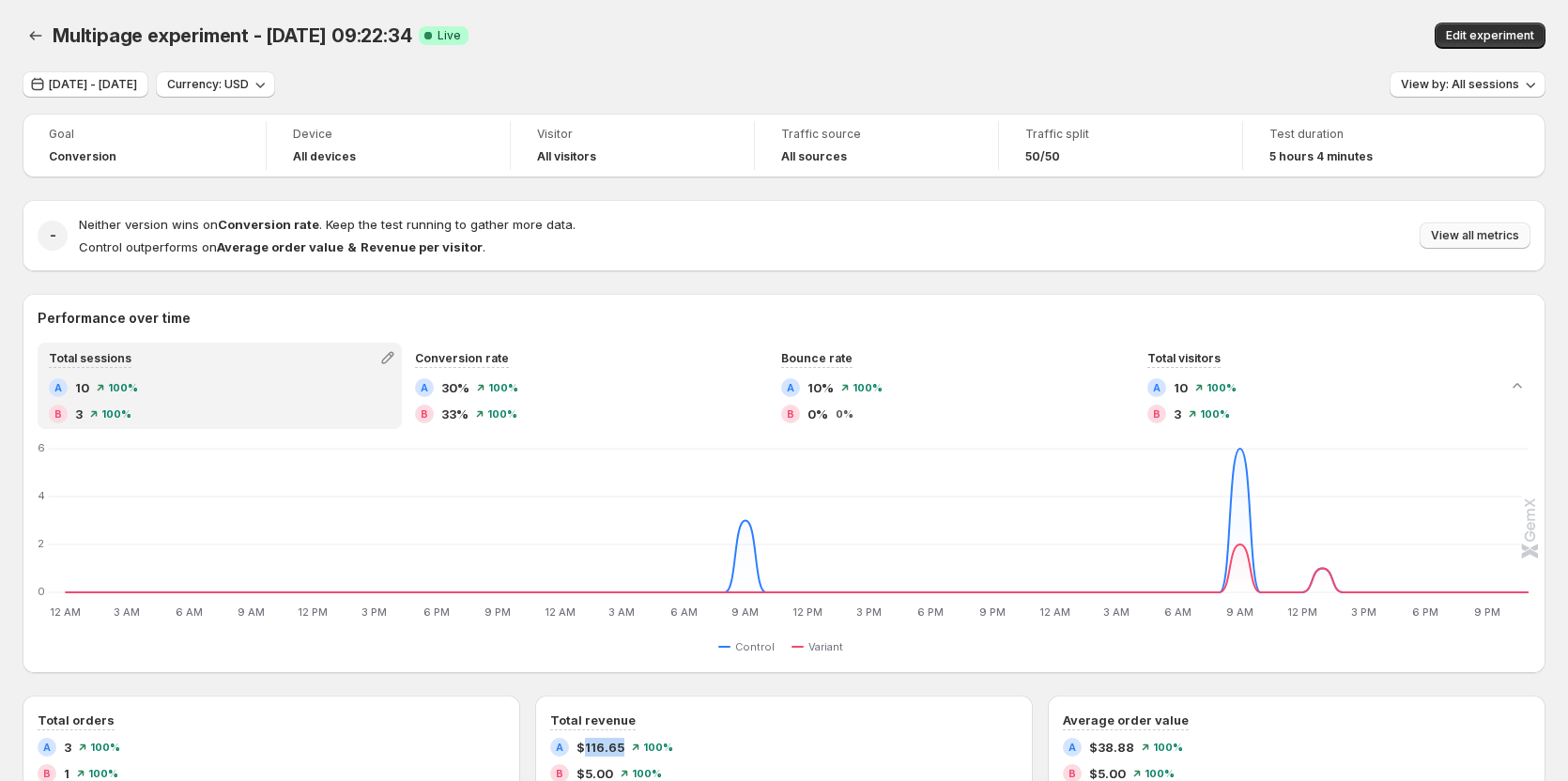
click at [1473, 236] on span "View all metrics" at bounding box center [1475, 235] width 88 height 15
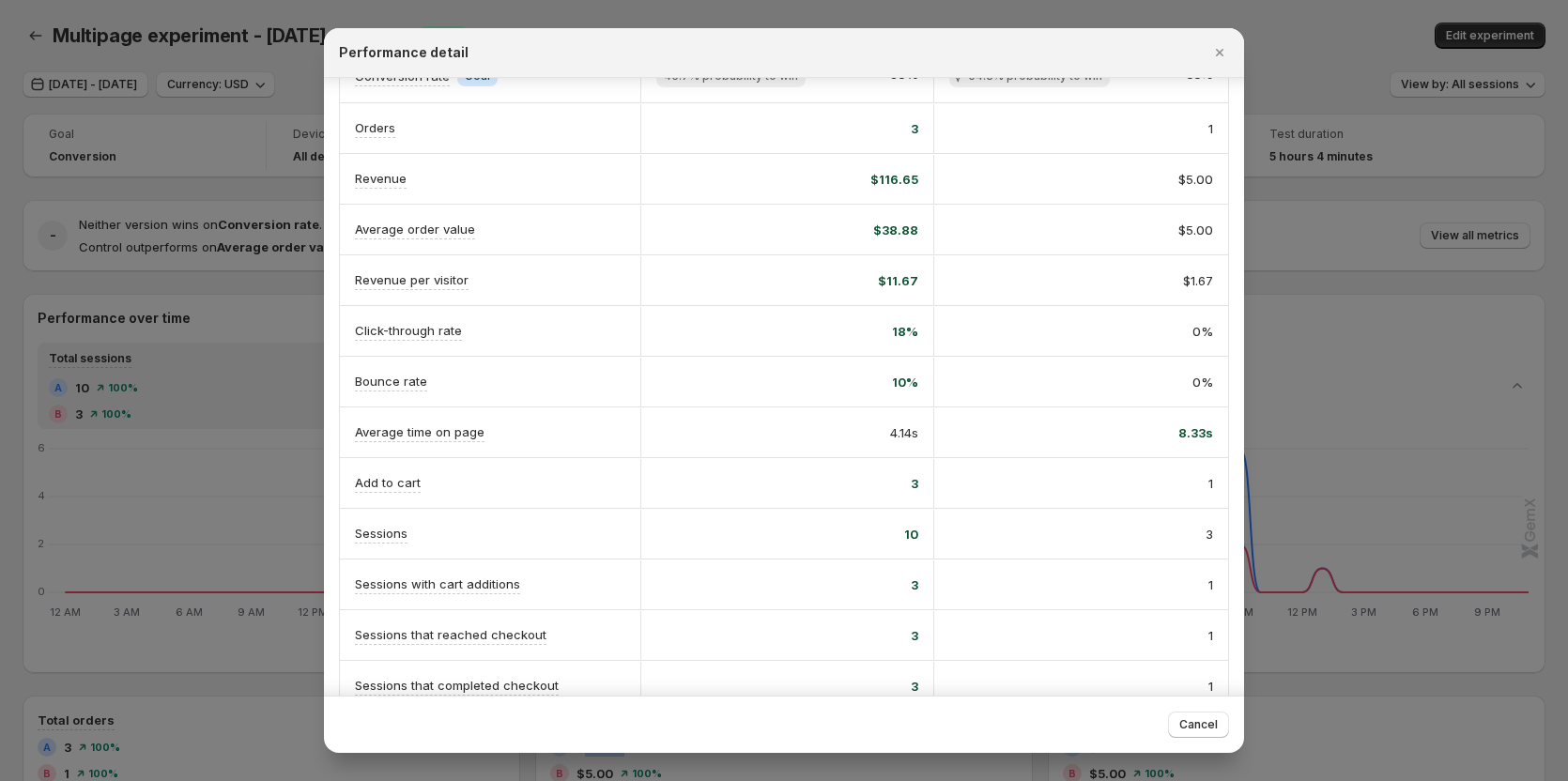
scroll to position [188, 0]
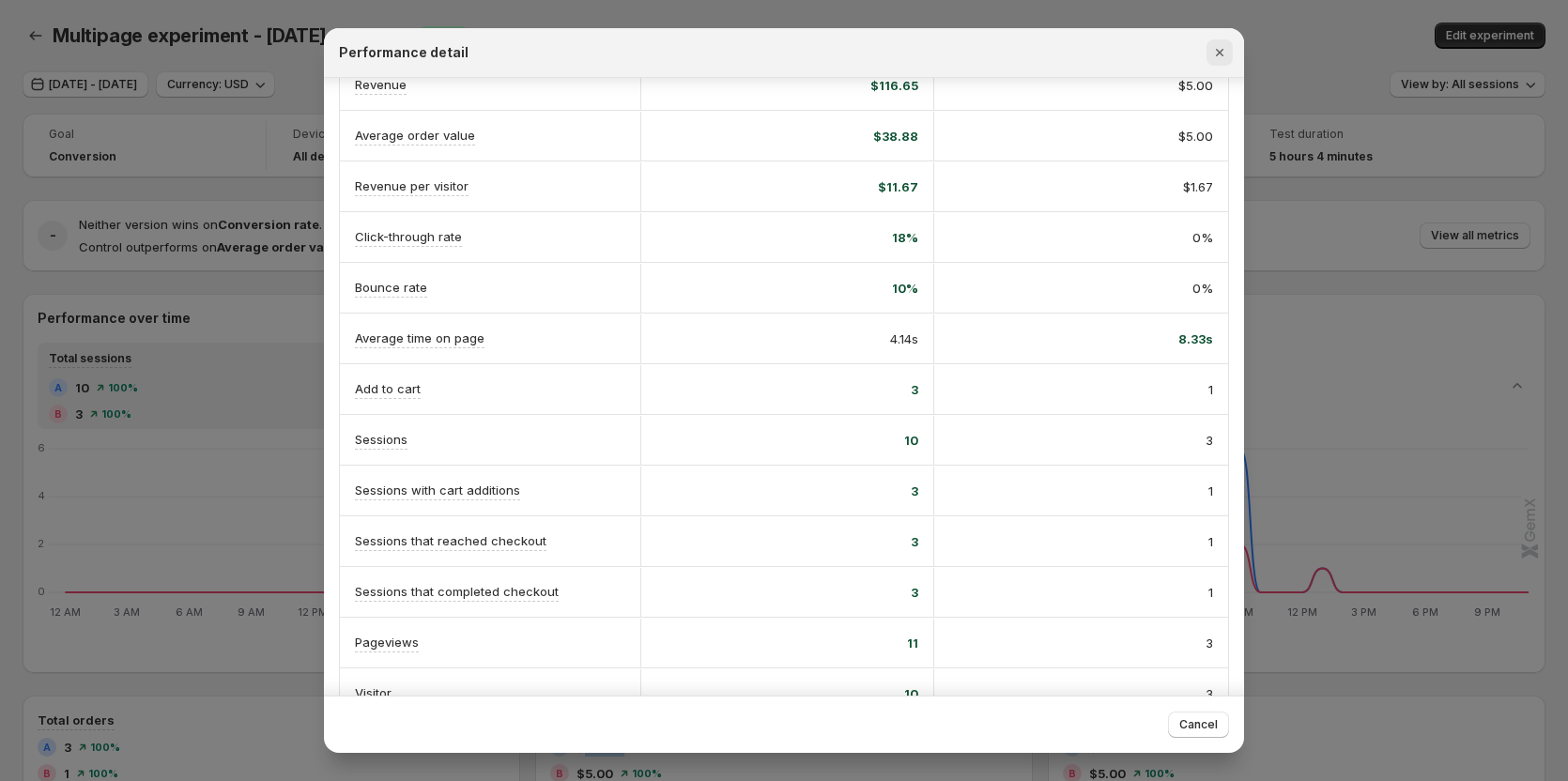
click at [1226, 54] on icon "Close" at bounding box center [1219, 52] width 19 height 19
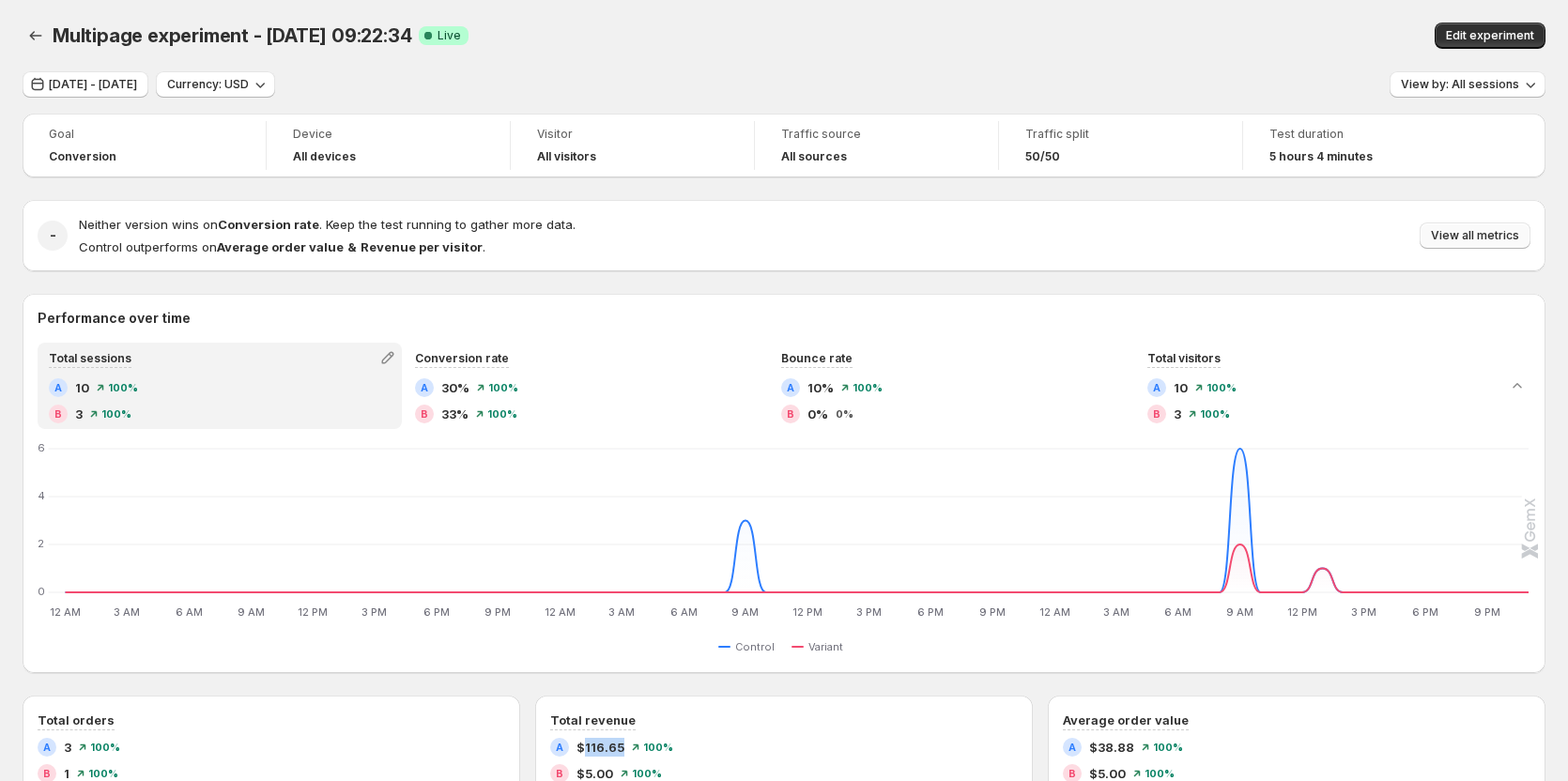
click at [1477, 234] on span "View all metrics" at bounding box center [1475, 235] width 88 height 15
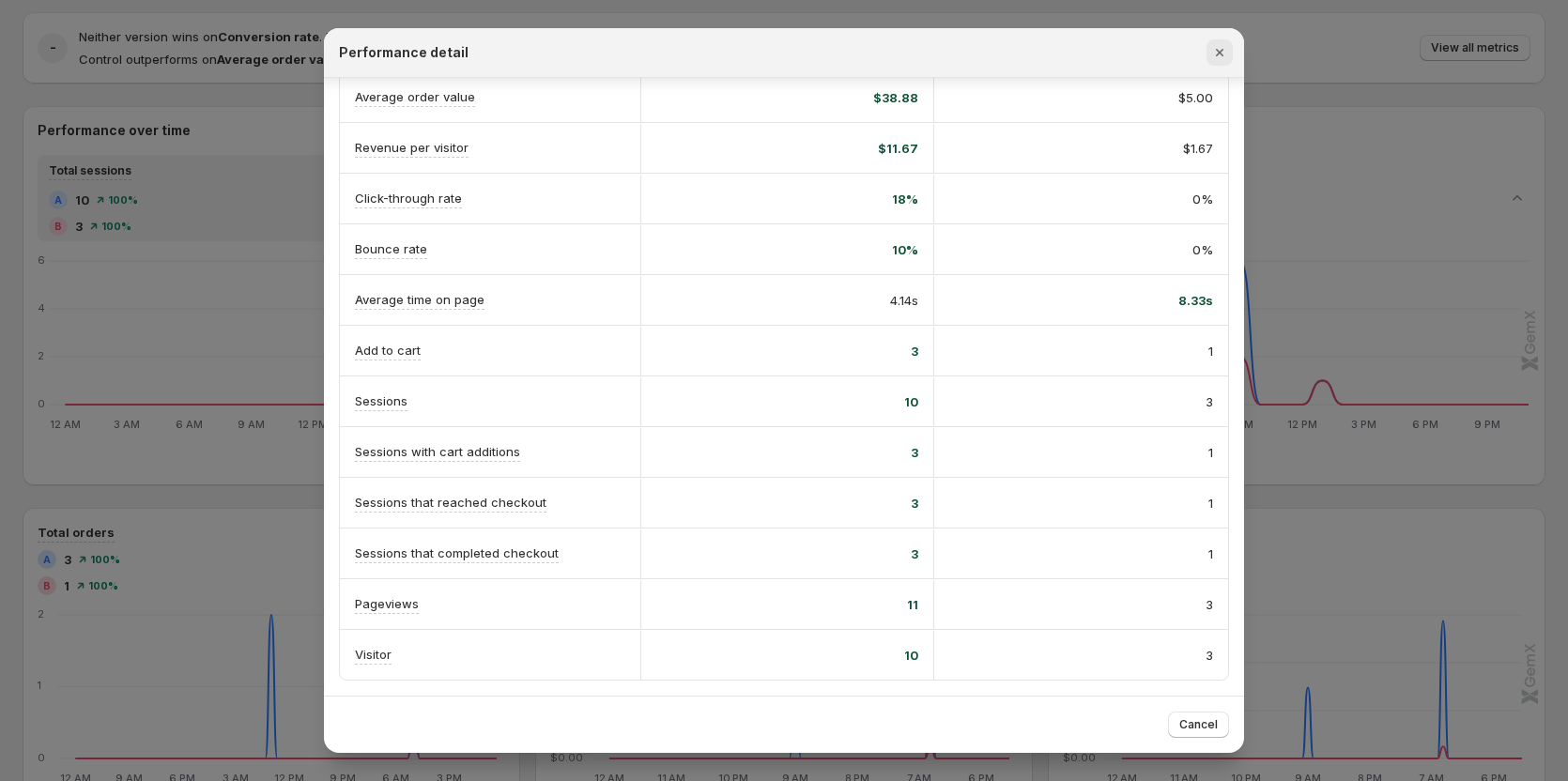
click at [1228, 56] on icon "Close" at bounding box center [1219, 52] width 19 height 19
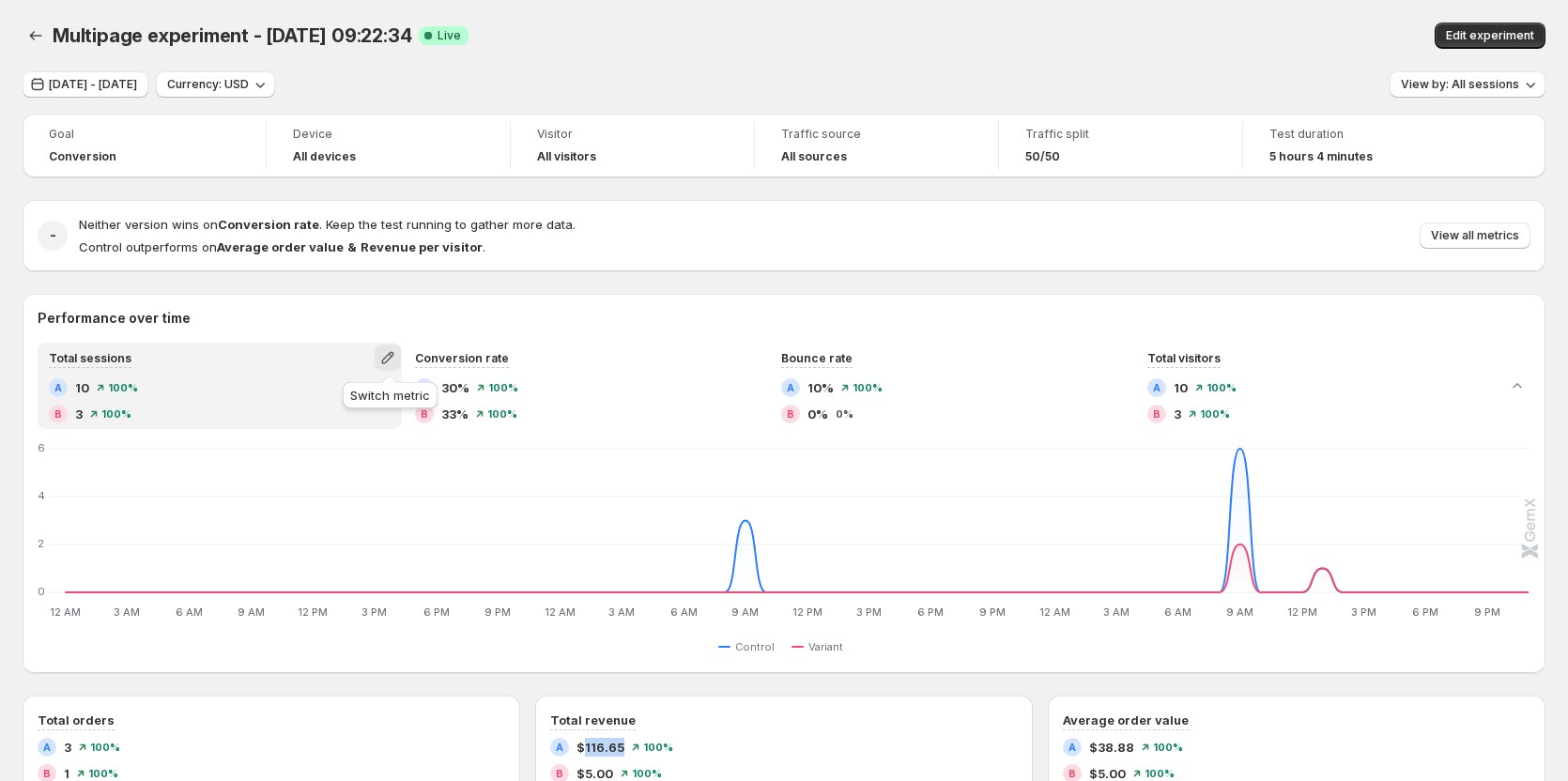
click at [397, 357] on icon "button" at bounding box center [388, 357] width 19 height 19
click at [1490, 233] on span "View all metrics" at bounding box center [1475, 235] width 88 height 15
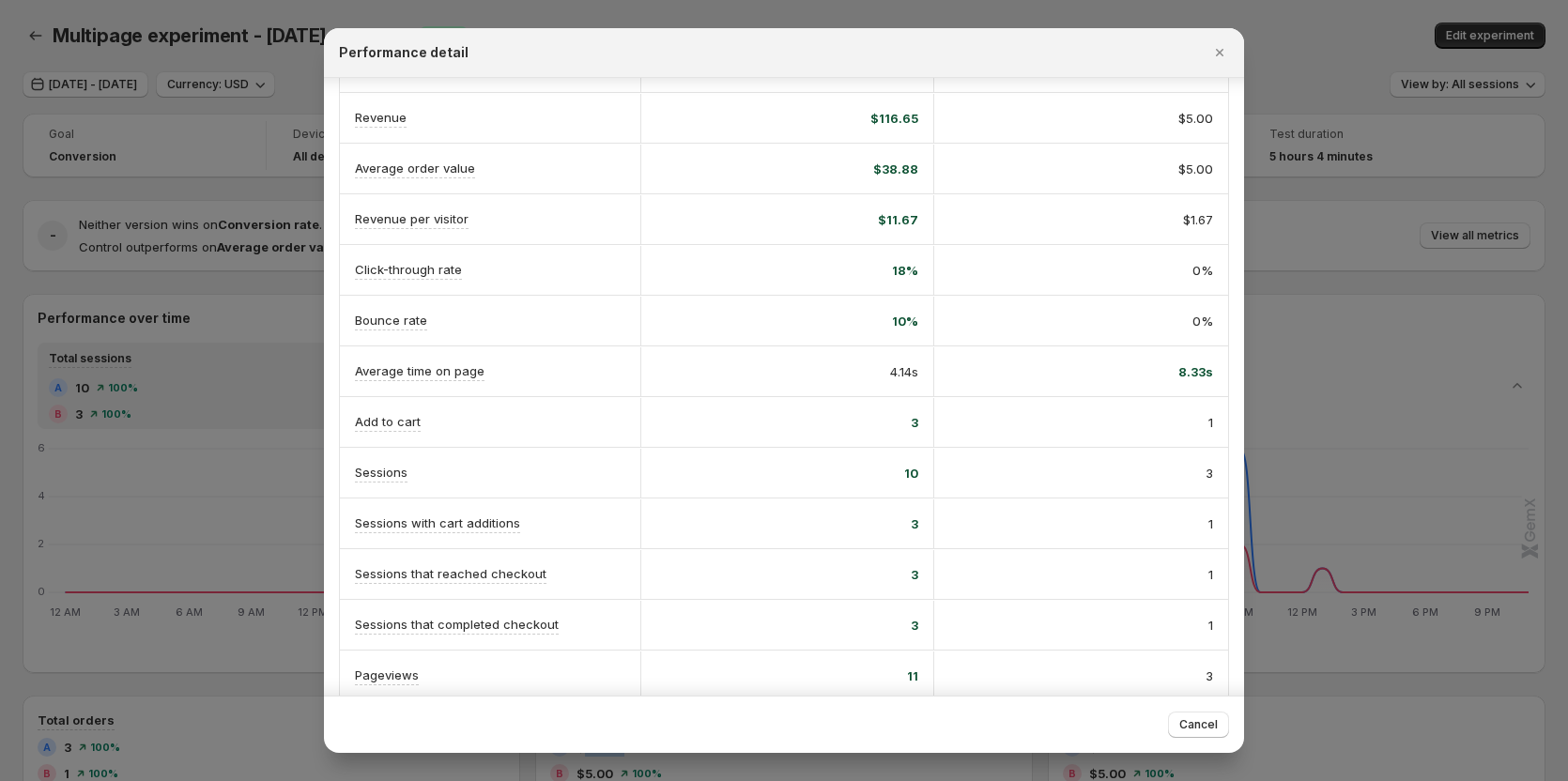
scroll to position [188, 0]
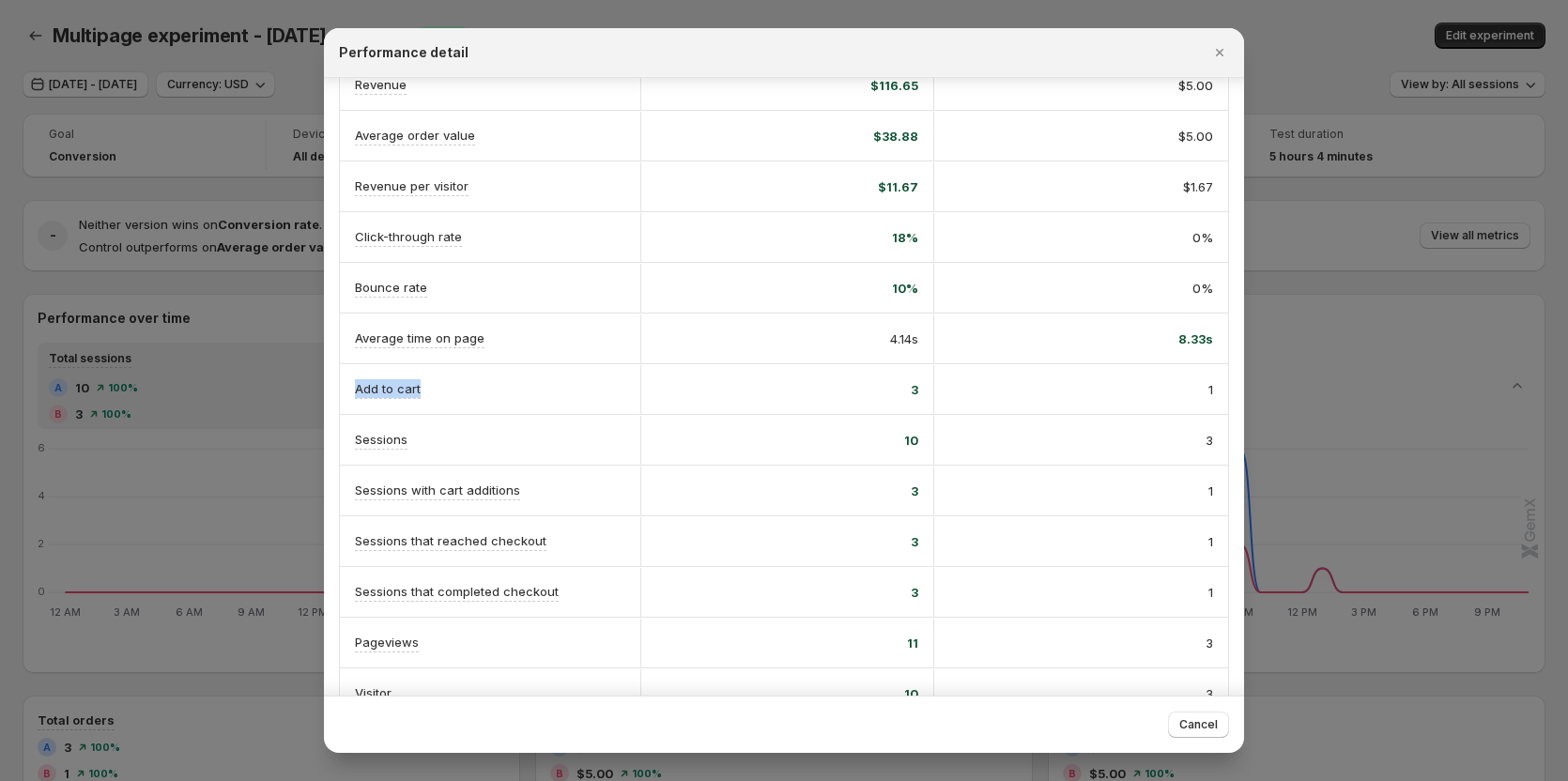
drag, startPoint x: 350, startPoint y: 385, endPoint x: 431, endPoint y: 385, distance: 81.0
click at [431, 385] on div "Add to cart" at bounding box center [490, 390] width 301 height 49
copy p "Add to cart"
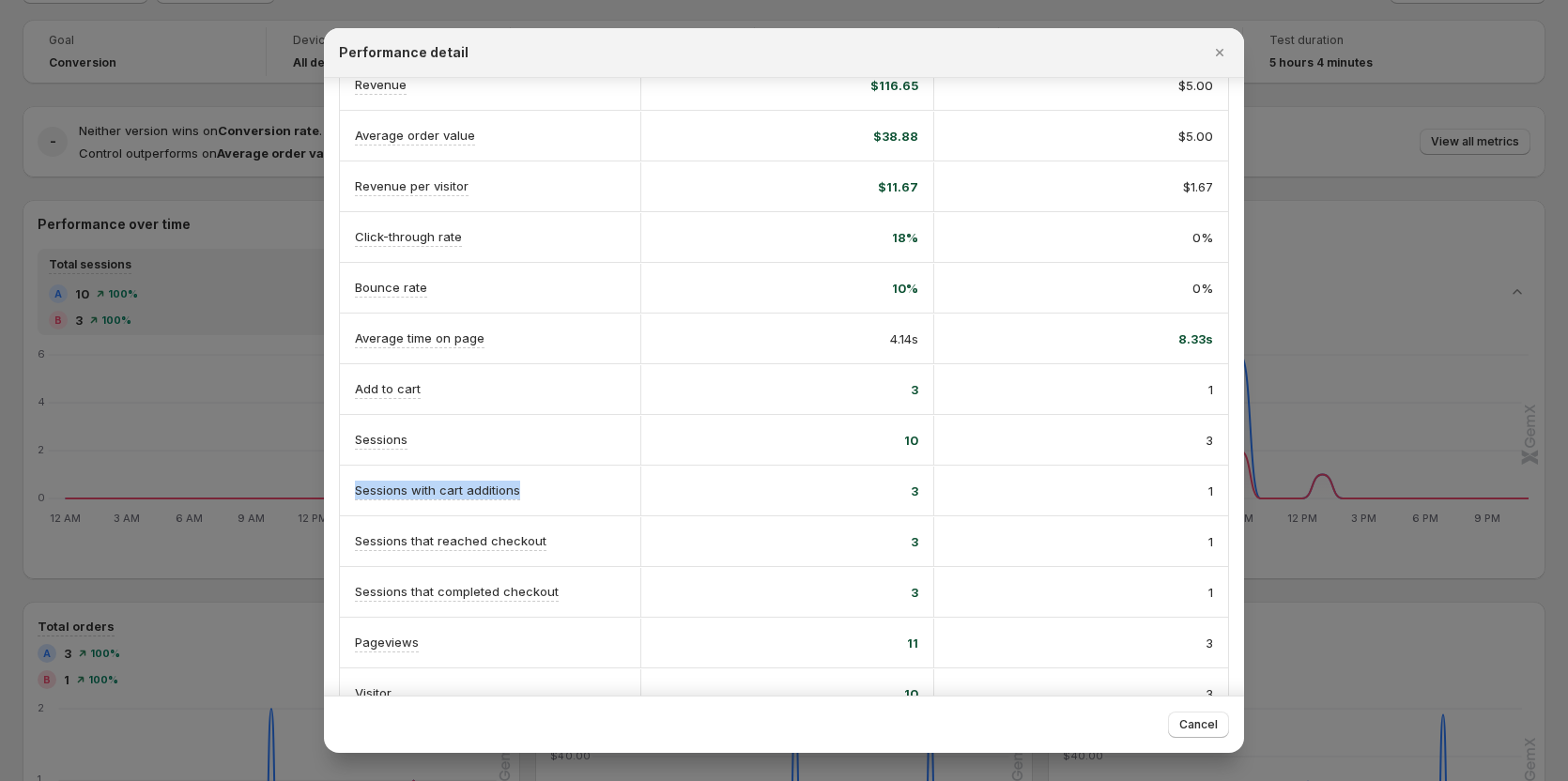
drag, startPoint x: 343, startPoint y: 478, endPoint x: 525, endPoint y: 483, distance: 182.1
click at [525, 483] on div "Sessions with cart additions" at bounding box center [490, 490] width 301 height 49
copy p "Sessions with cart additions"
drag, startPoint x: 347, startPoint y: 532, endPoint x: 551, endPoint y: 532, distance: 204.0
click at [551, 532] on div "Sessions that reached checkout" at bounding box center [490, 541] width 301 height 49
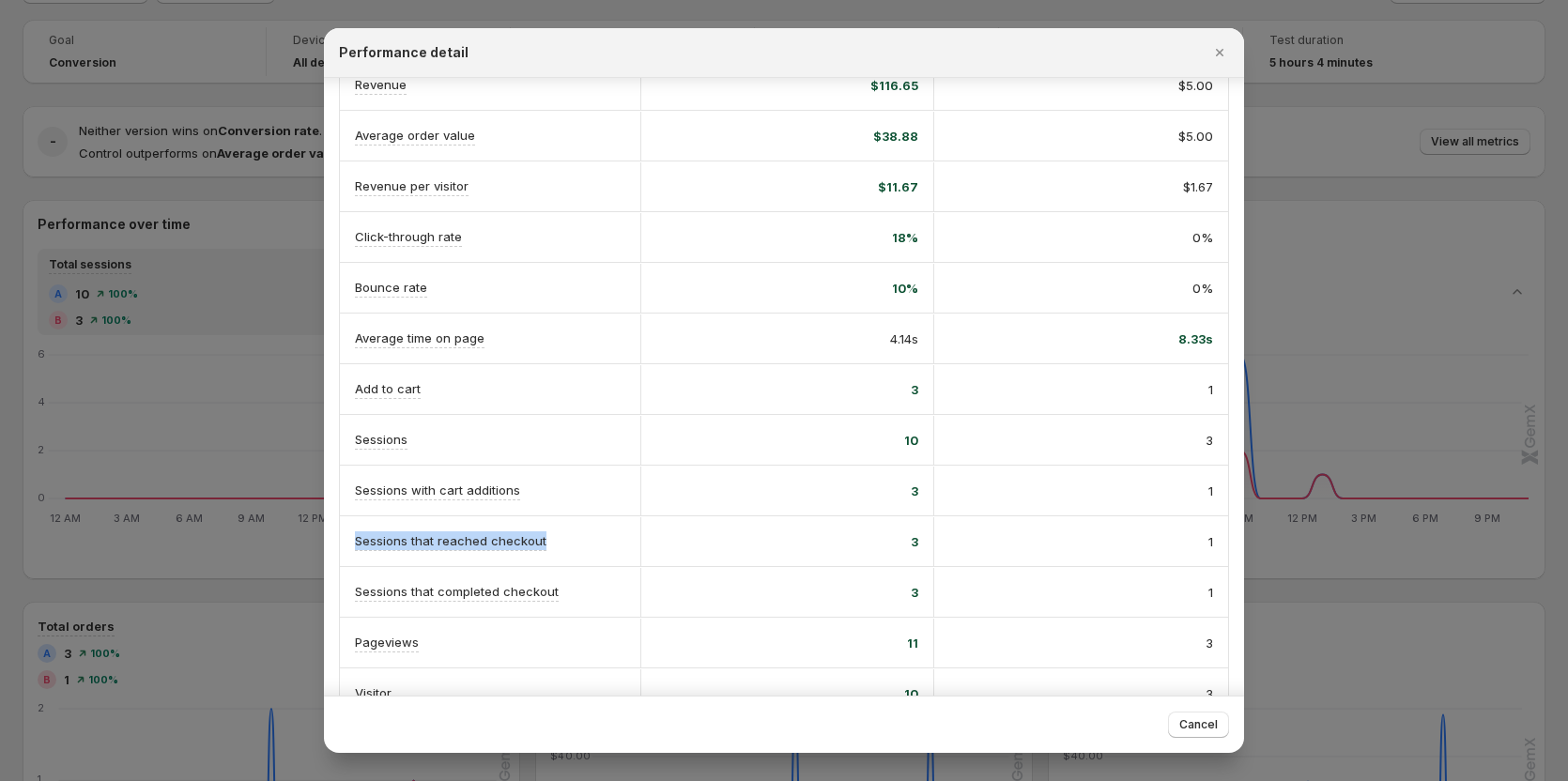
copy p "Sessions that reached checkout"
drag, startPoint x: 349, startPoint y: 591, endPoint x: 556, endPoint y: 591, distance: 207.0
click at [556, 591] on div "Sessions that completed checkout" at bounding box center [490, 592] width 301 height 49
copy p "Sessions that completed checkout"
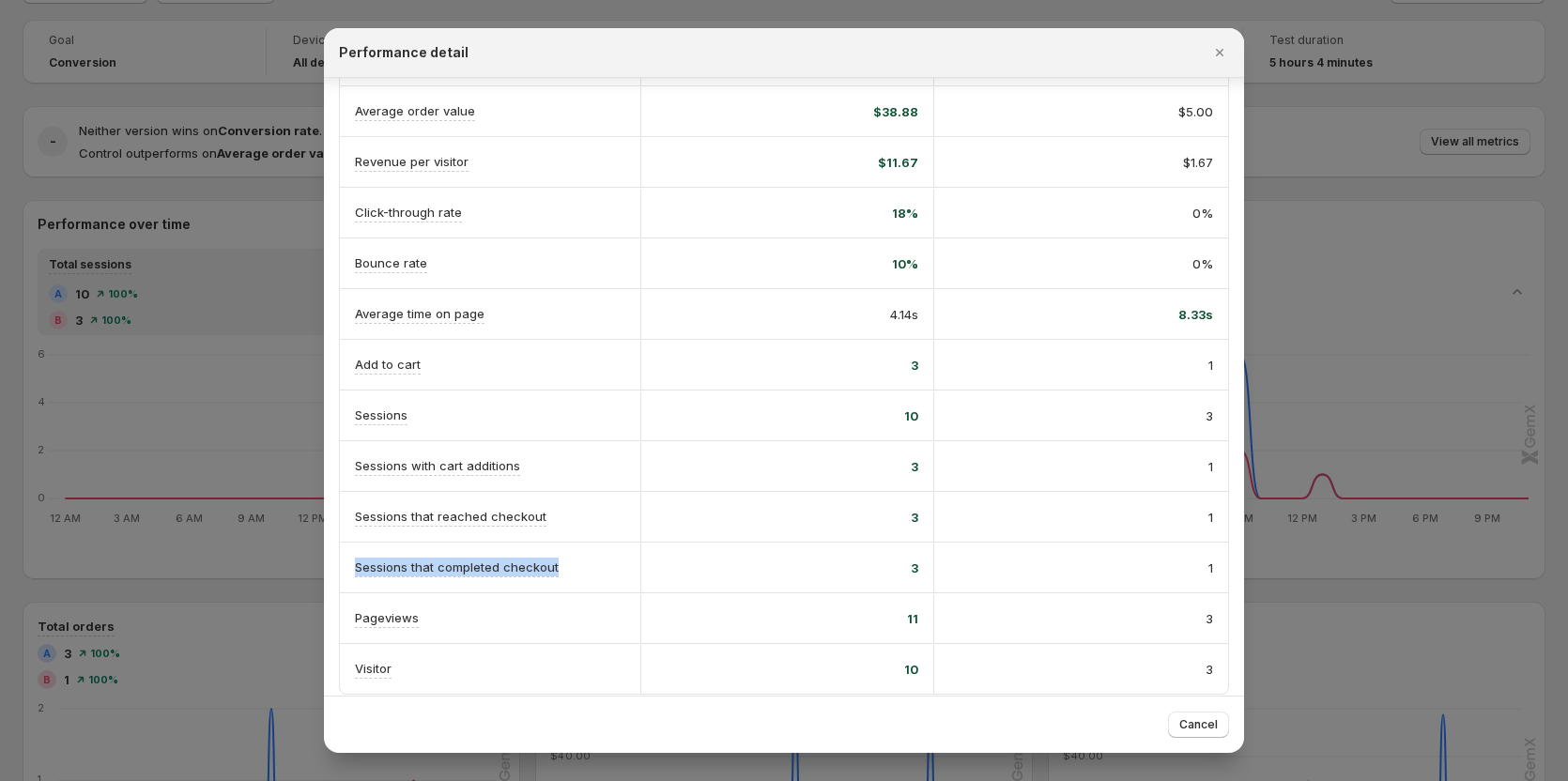
scroll to position [226, 0]
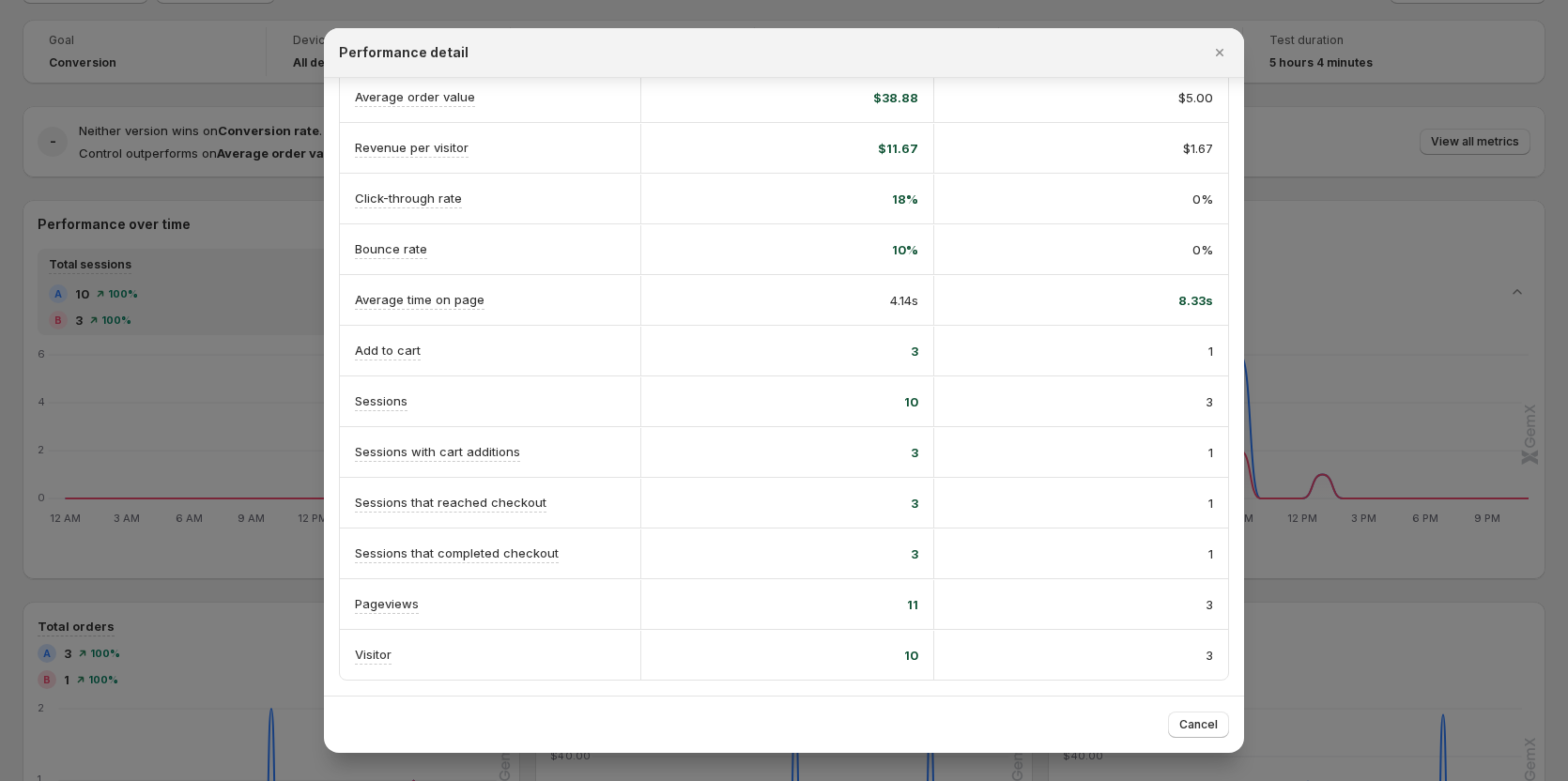
click at [1152, 499] on div "1" at bounding box center [1081, 503] width 264 height 19
click at [1210, 48] on icon "Close" at bounding box center [1219, 52] width 19 height 19
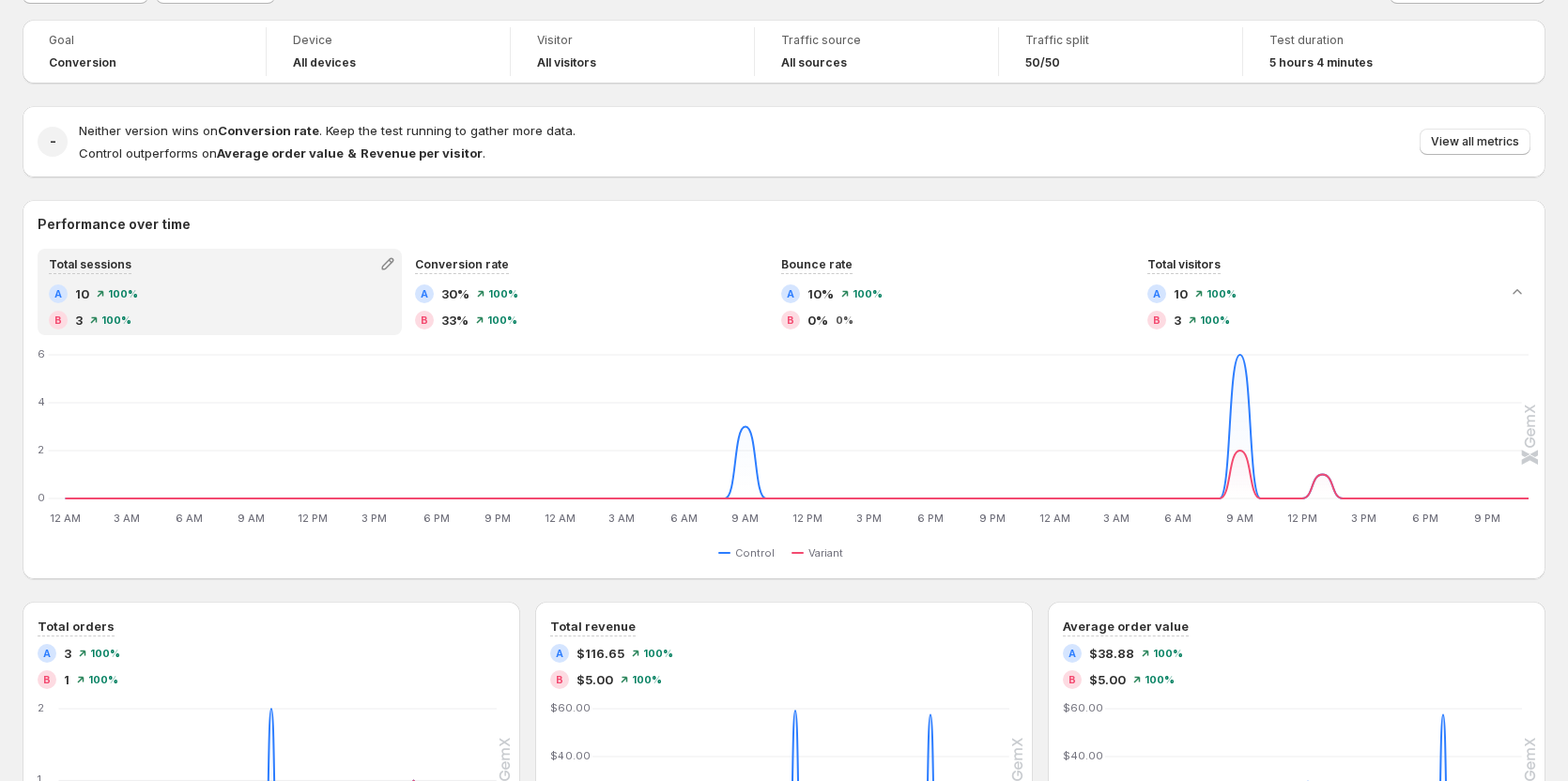
scroll to position [0, 0]
